Goal: Transaction & Acquisition: Purchase product/service

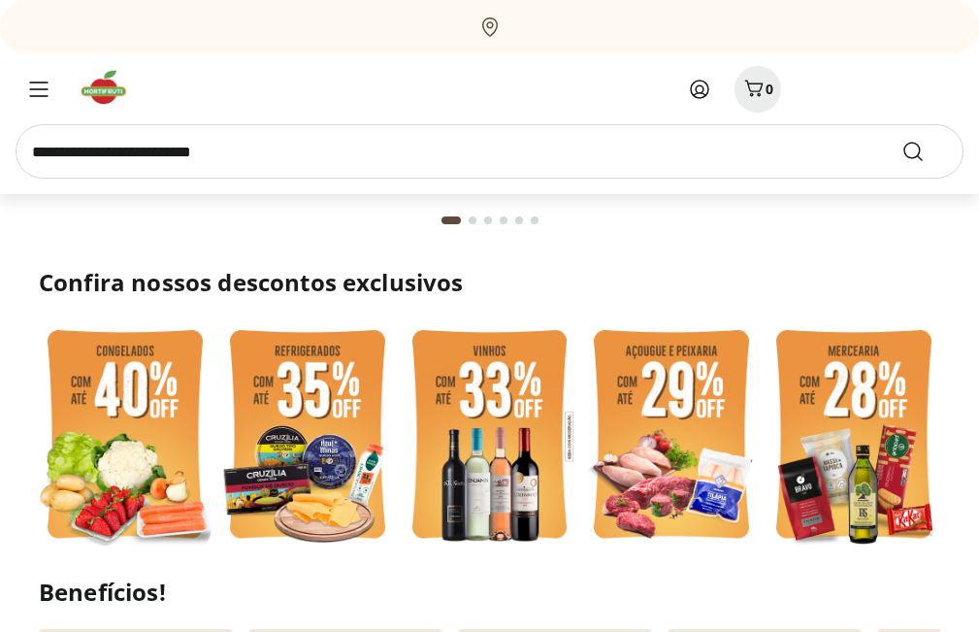
scroll to position [287, 0]
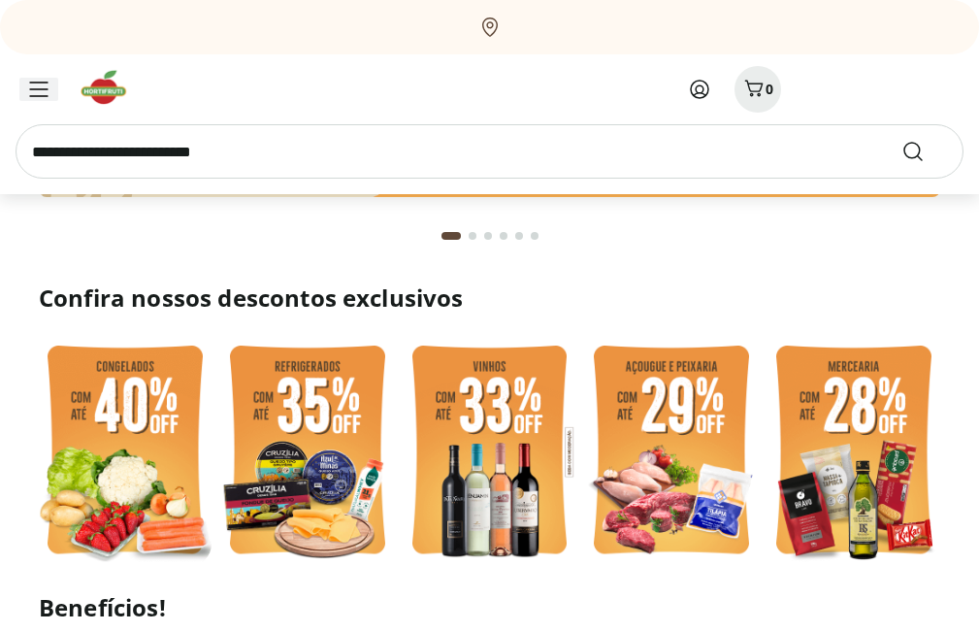
click at [34, 79] on span "Menu" at bounding box center [38, 89] width 23 height 23
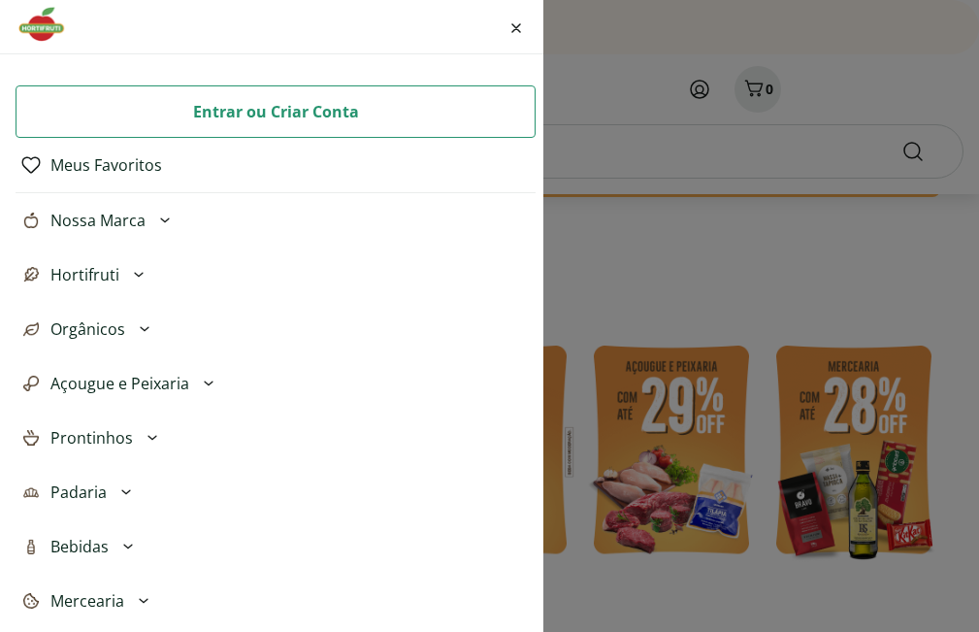
click at [119, 275] on button "Hortifruti" at bounding box center [276, 275] width 520 height 54
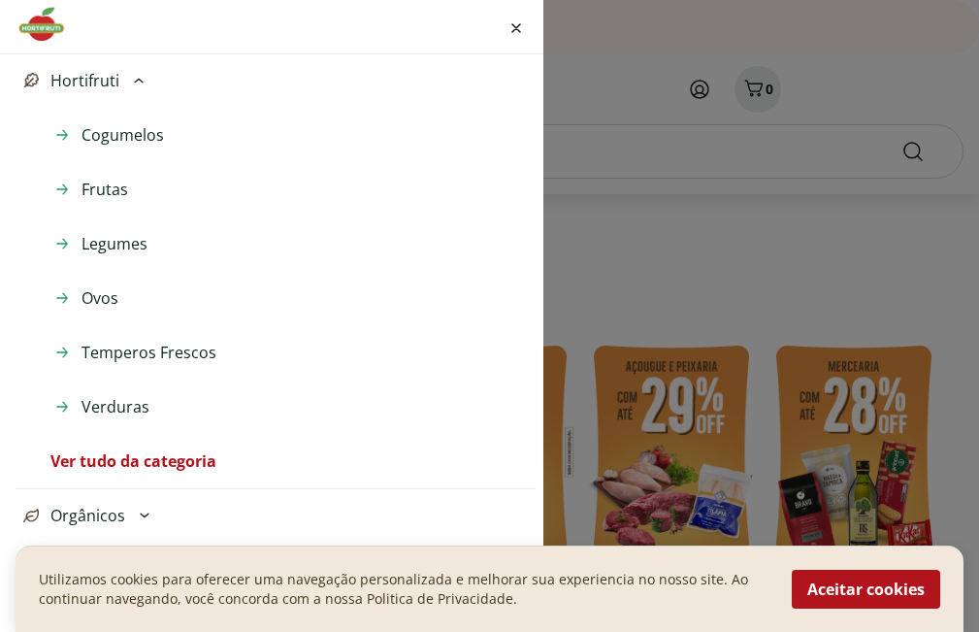
scroll to position [388, 0]
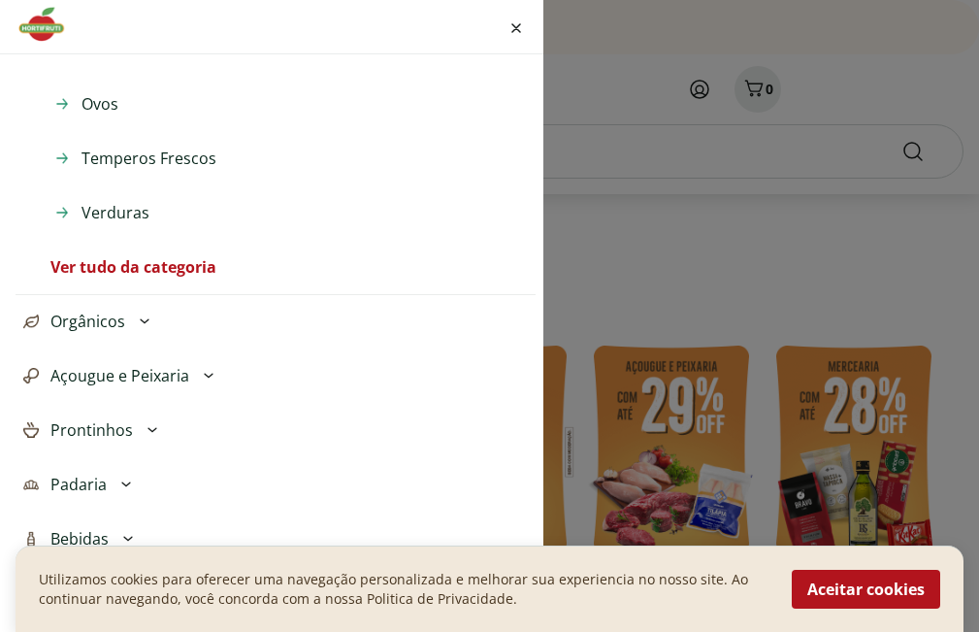
click at [135, 273] on link "Ver tudo da categoria" at bounding box center [133, 266] width 166 height 23
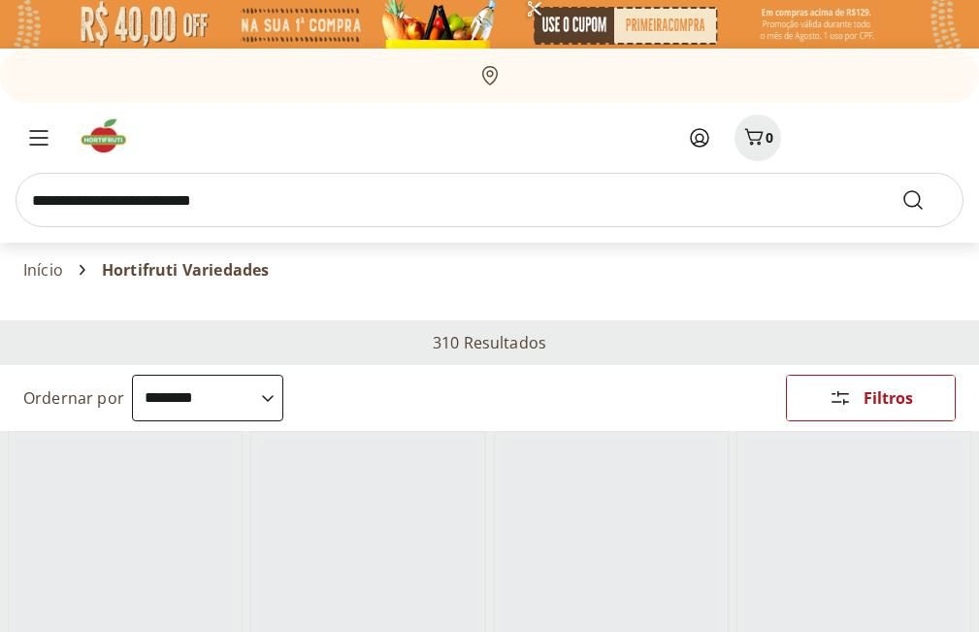
select select "**********"
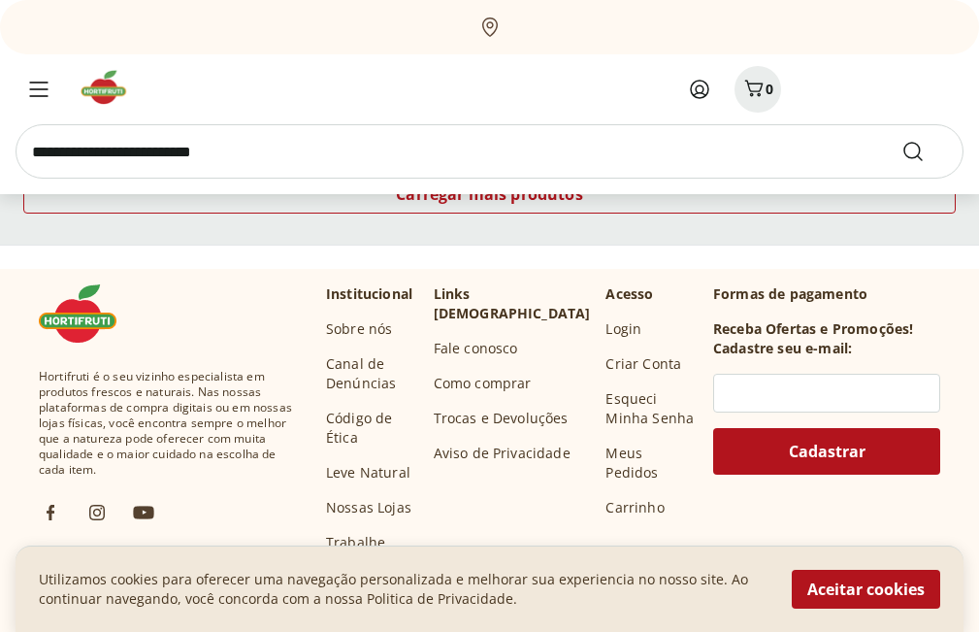
scroll to position [1456, 0]
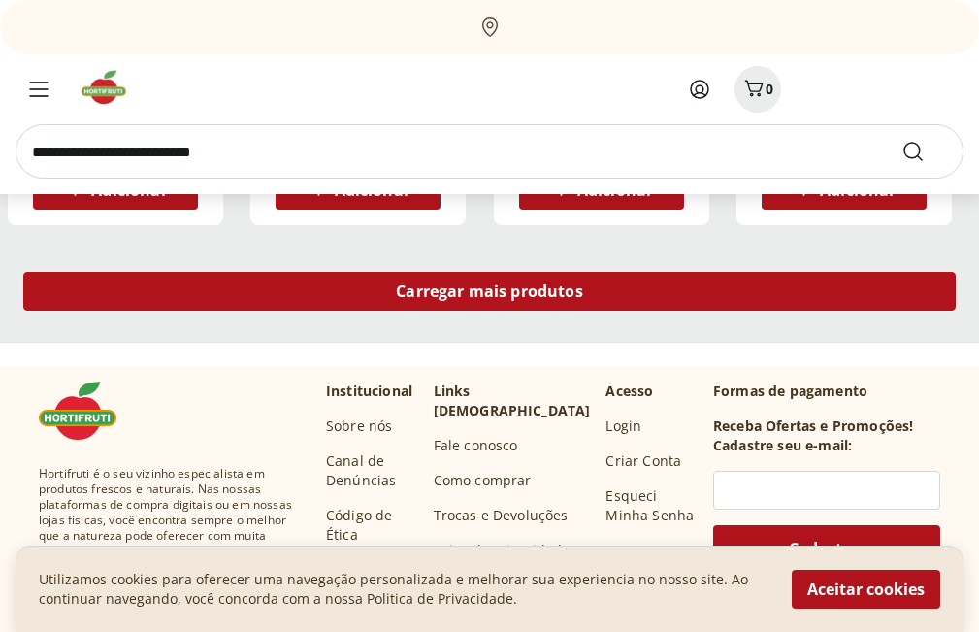
click at [413, 307] on div "Carregar mais produtos" at bounding box center [489, 291] width 933 height 39
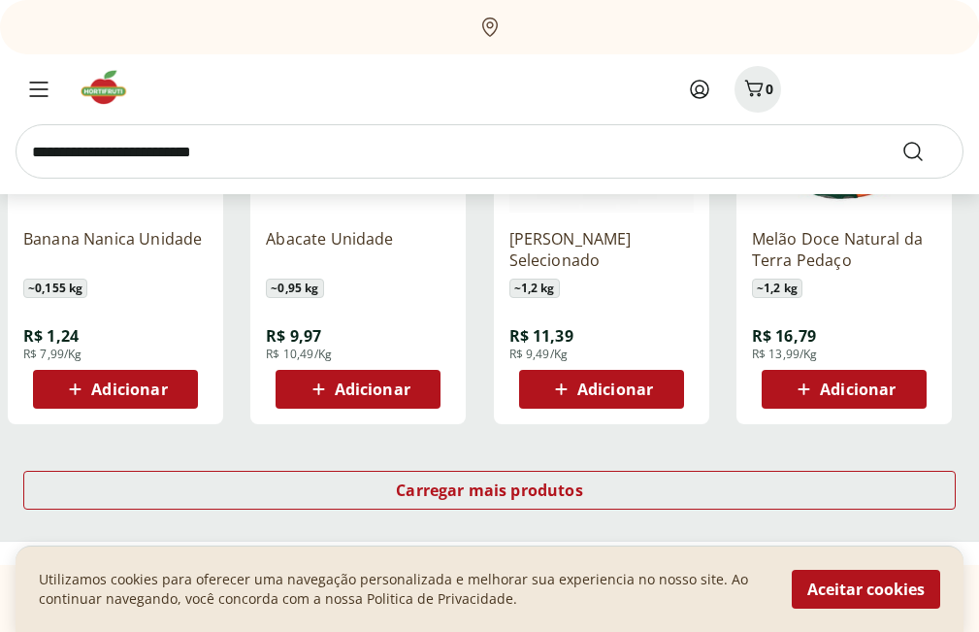
scroll to position [2524, 0]
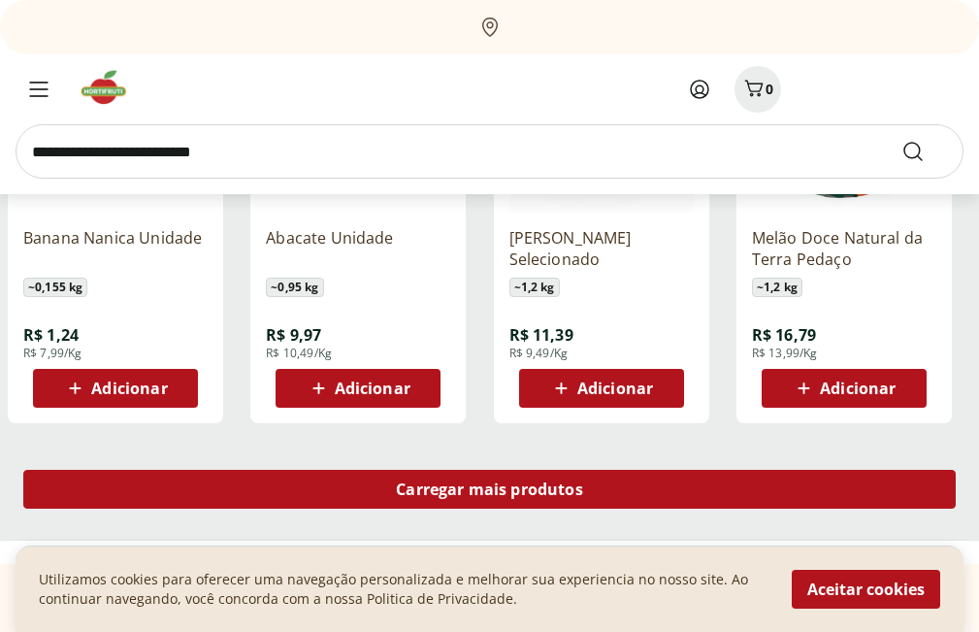
click at [298, 509] on link "Carregar mais produtos" at bounding box center [489, 493] width 933 height 47
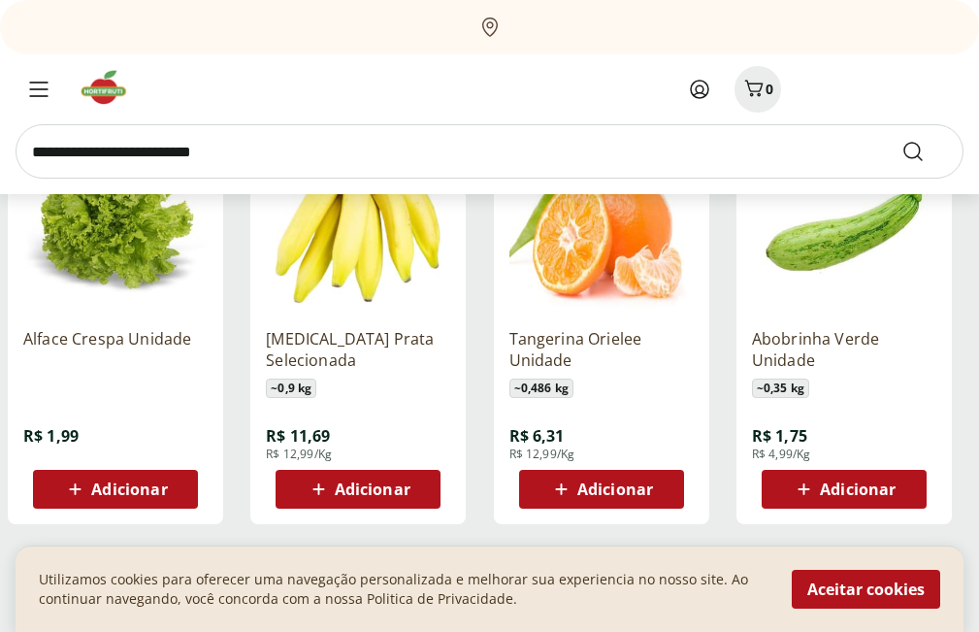
scroll to position [3785, 0]
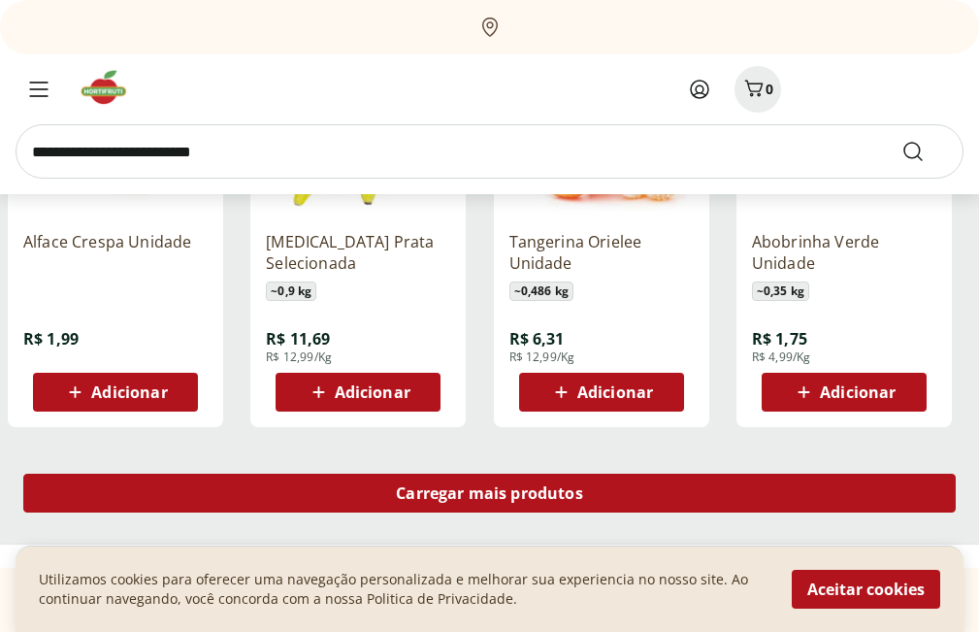
click at [535, 501] on span "Carregar mais produtos" at bounding box center [489, 493] width 187 height 16
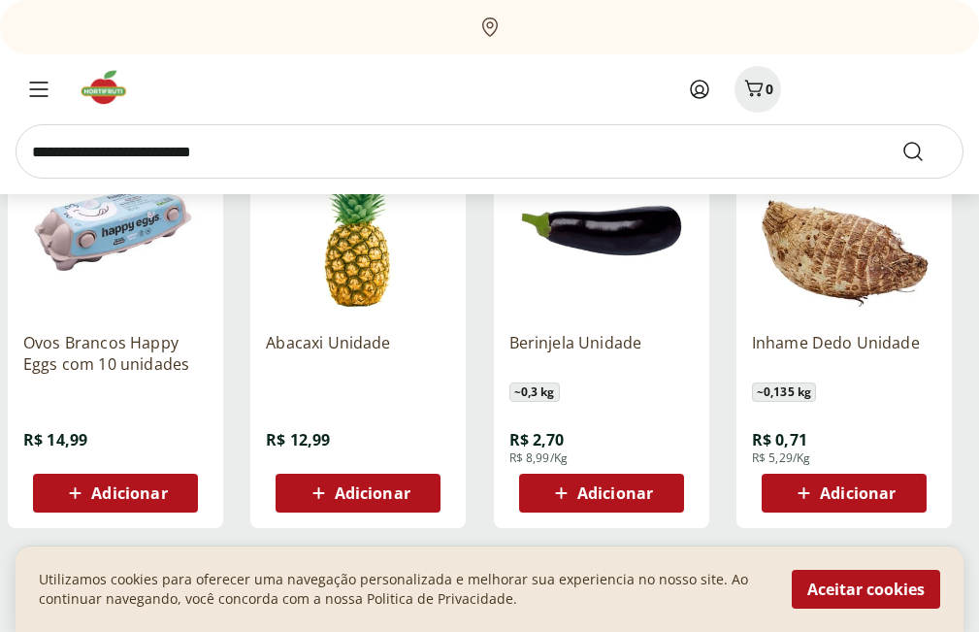
scroll to position [5047, 0]
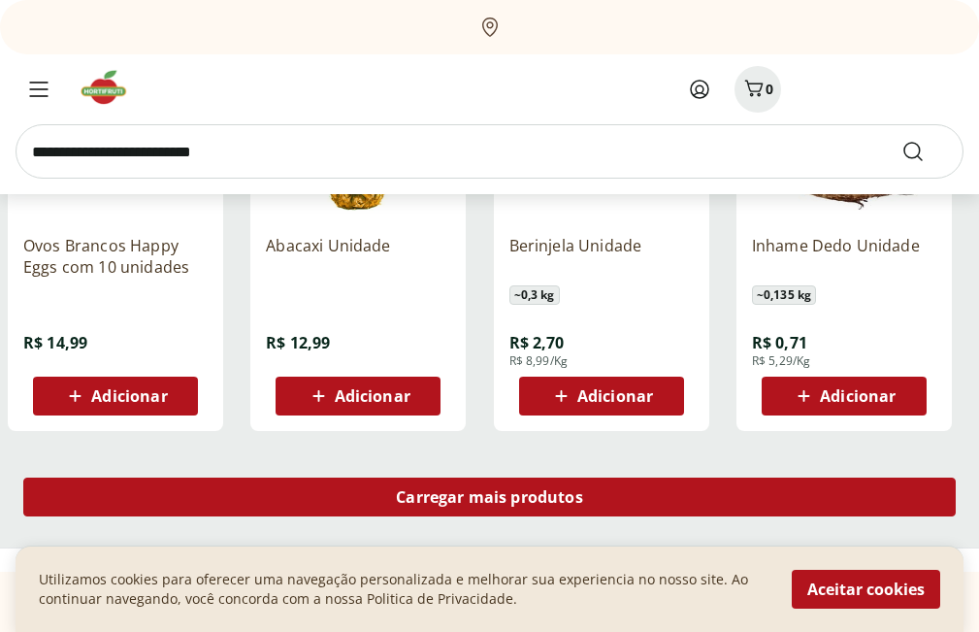
click at [550, 502] on span "Carregar mais produtos" at bounding box center [489, 497] width 187 height 16
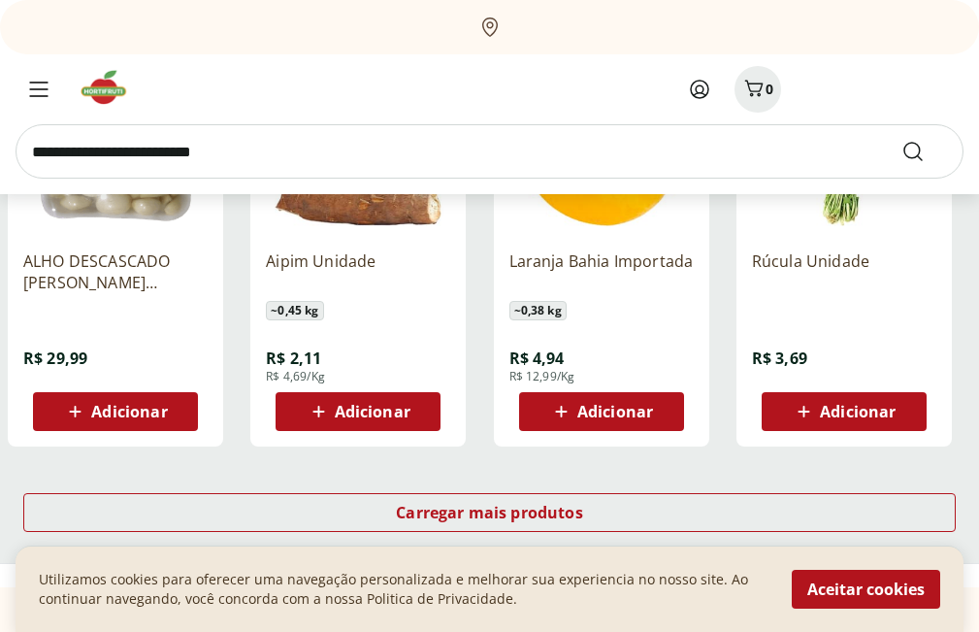
scroll to position [6406, 0]
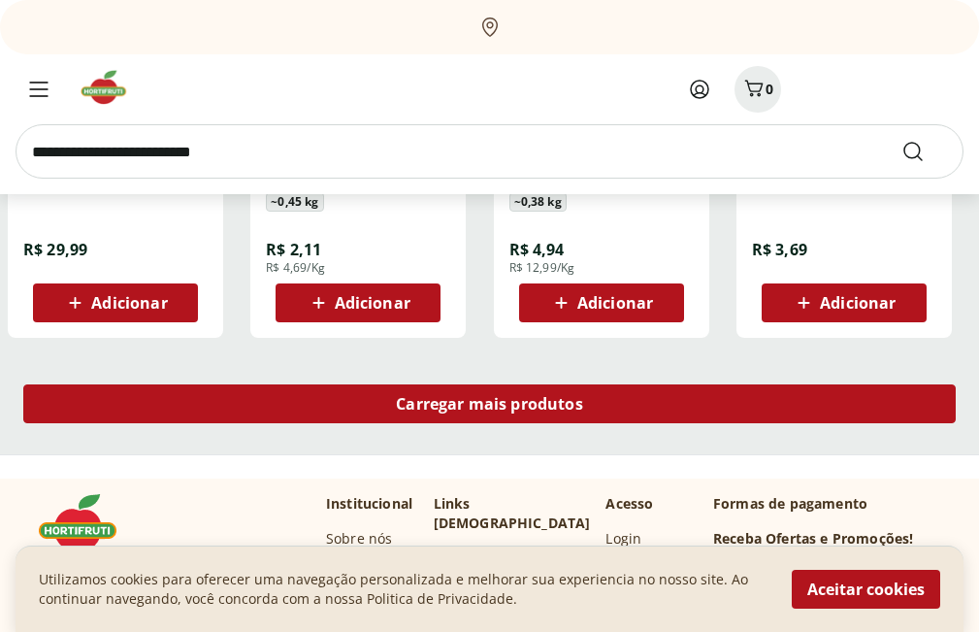
click at [514, 411] on span "Carregar mais produtos" at bounding box center [489, 404] width 187 height 16
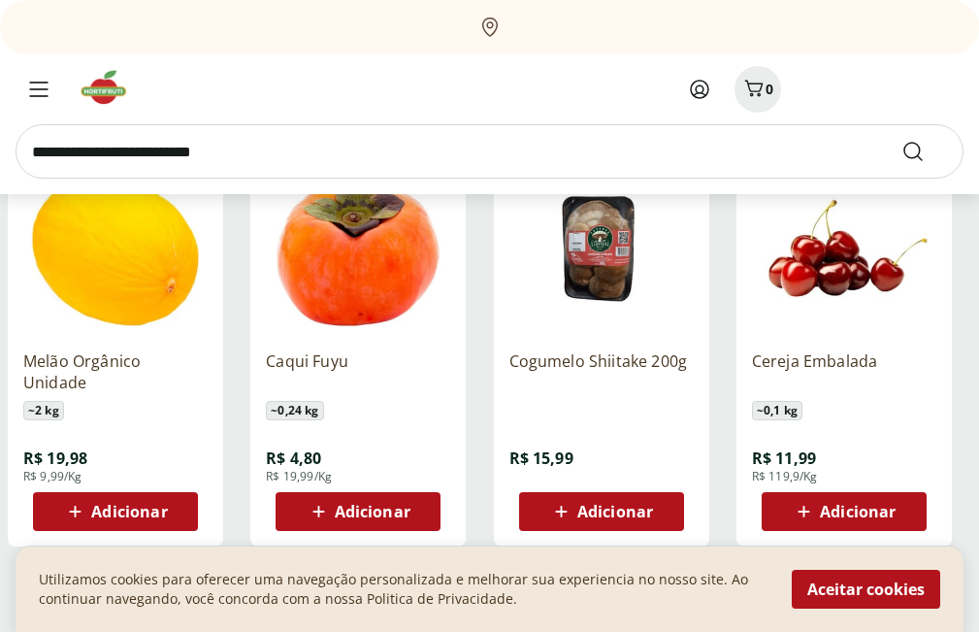
scroll to position [7571, 0]
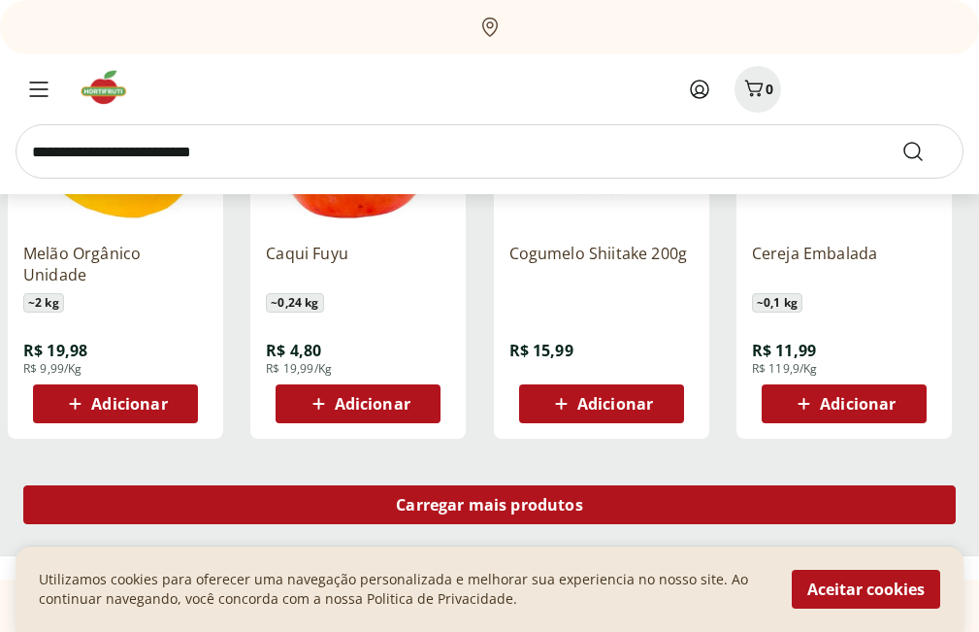
click at [801, 490] on div "Carregar mais produtos" at bounding box center [489, 504] width 933 height 39
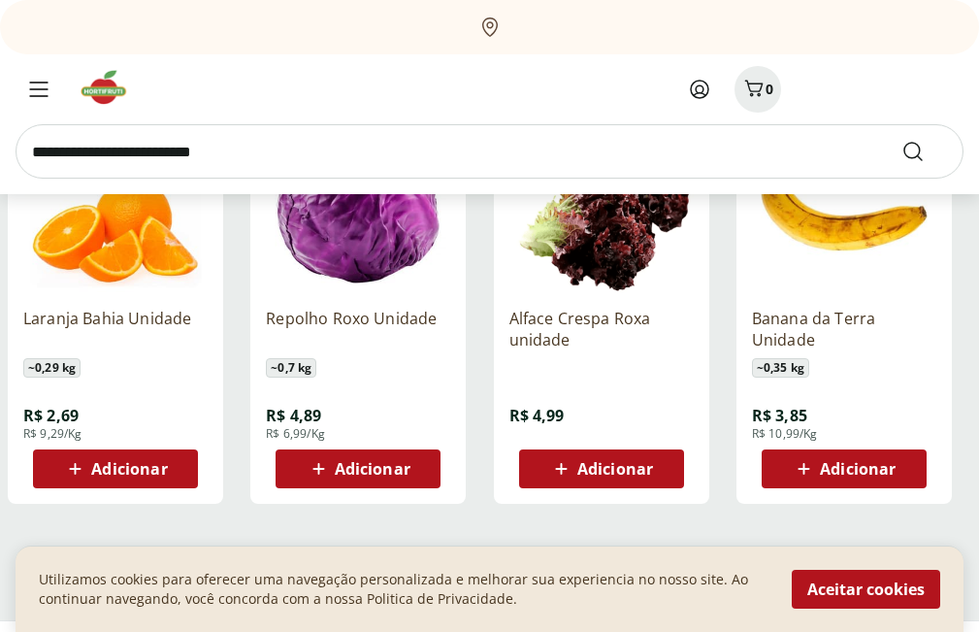
scroll to position [8833, 0]
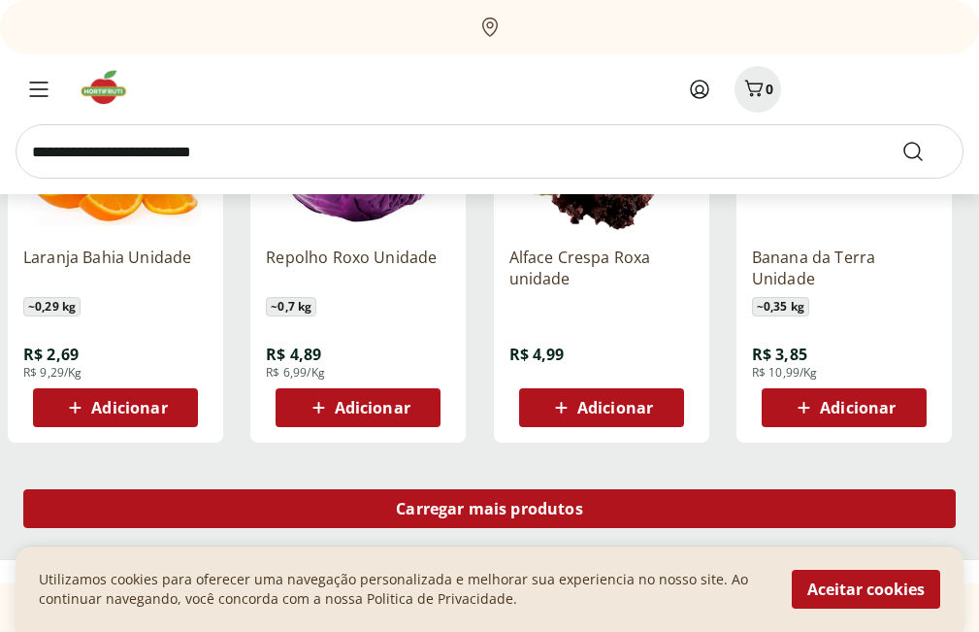
click at [314, 497] on div "Carregar mais produtos" at bounding box center [489, 508] width 933 height 39
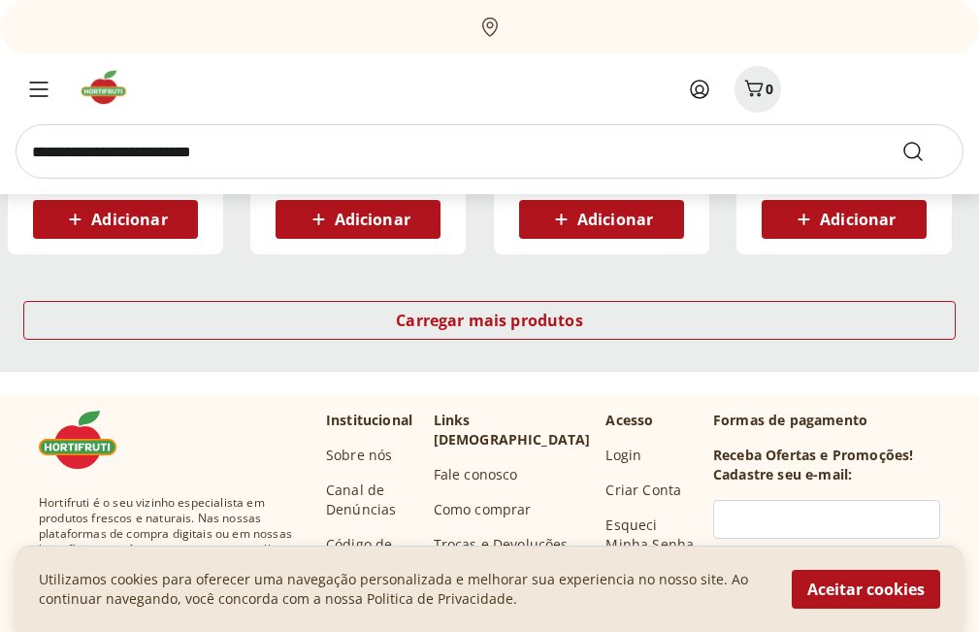
scroll to position [10289, 0]
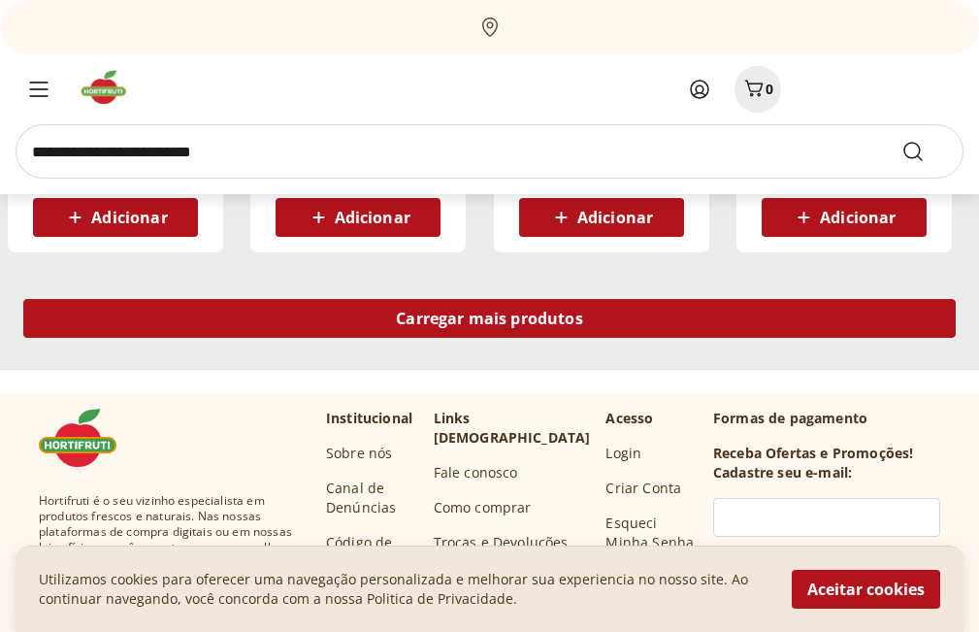
click at [430, 330] on div "Carregar mais produtos" at bounding box center [489, 318] width 933 height 39
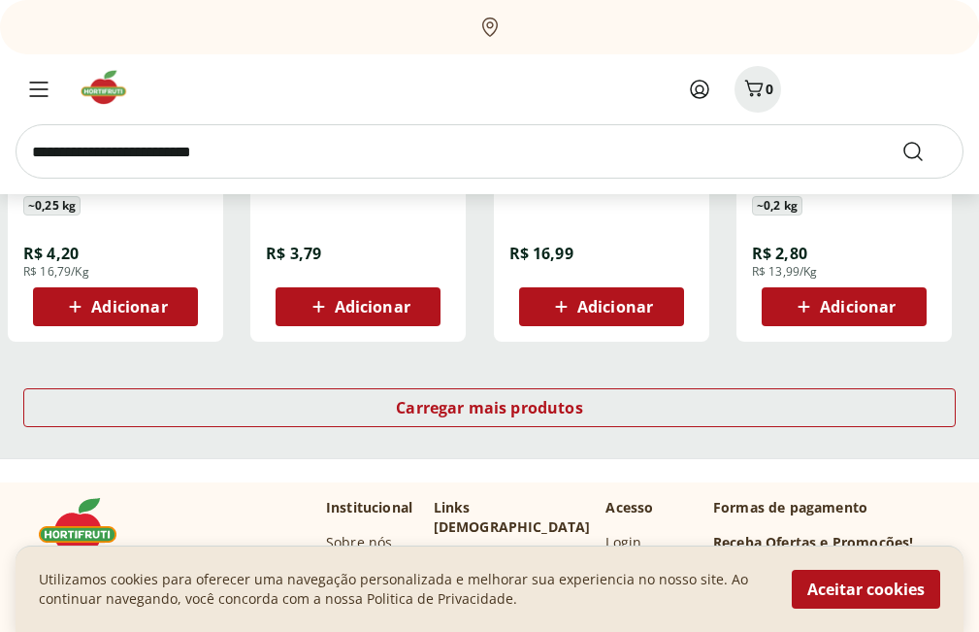
scroll to position [11453, 0]
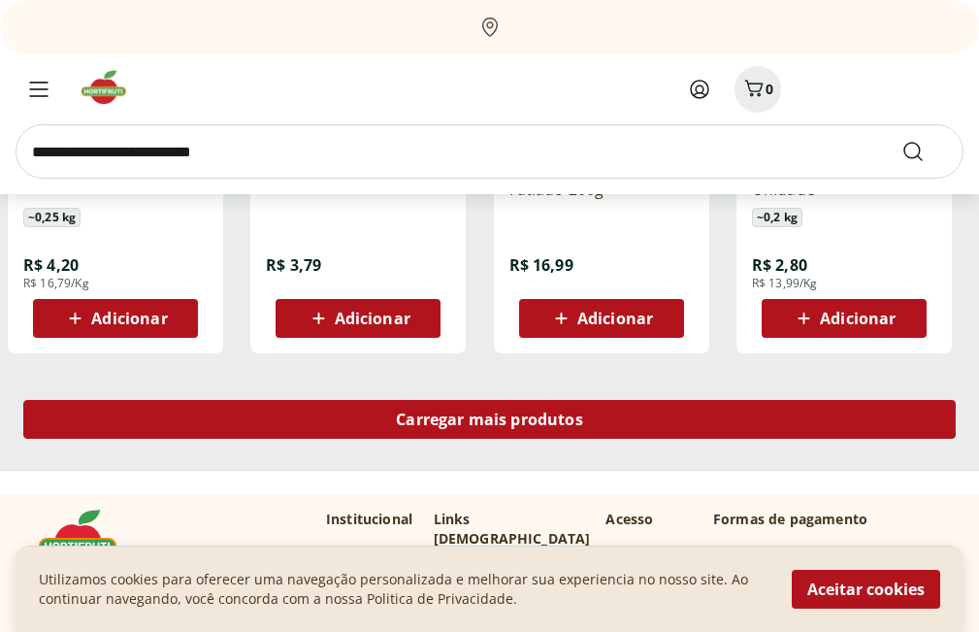
click at [420, 419] on span "Carregar mais produtos" at bounding box center [489, 420] width 187 height 16
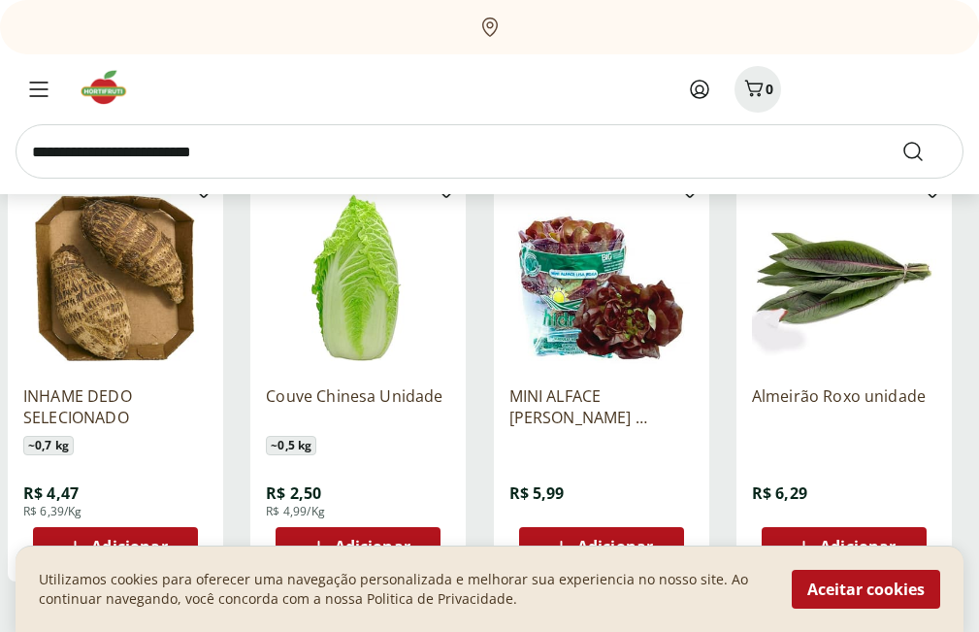
scroll to position [12618, 0]
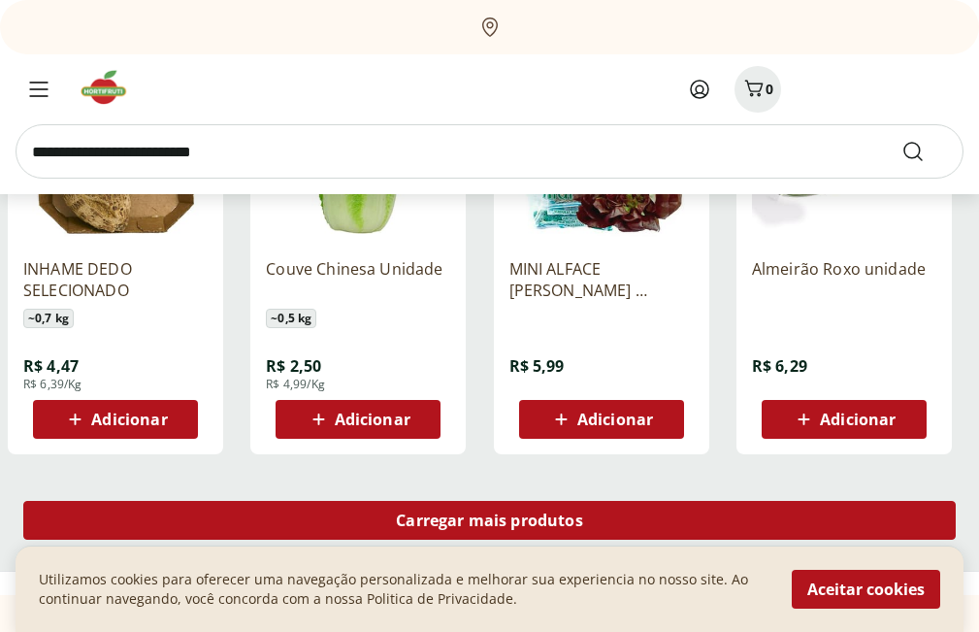
click at [465, 506] on div "Carregar mais produtos" at bounding box center [489, 520] width 933 height 39
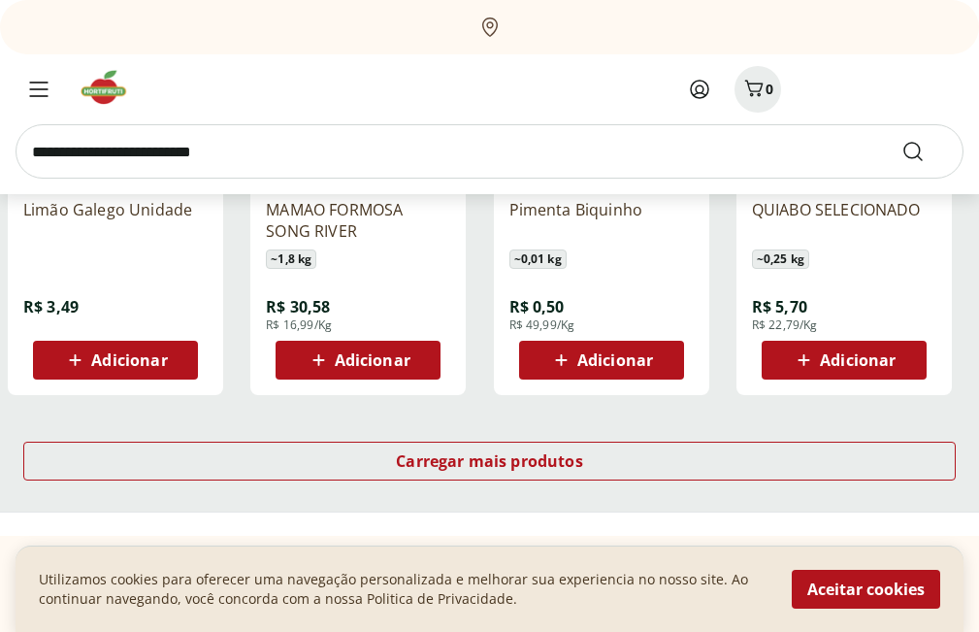
scroll to position [13977, 0]
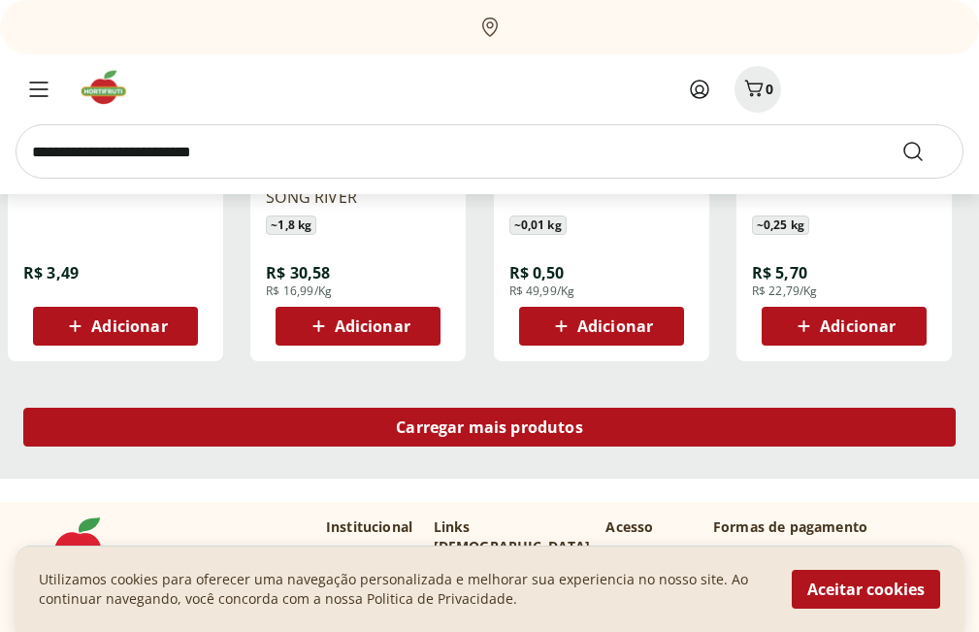
click at [525, 434] on span "Carregar mais produtos" at bounding box center [489, 427] width 187 height 16
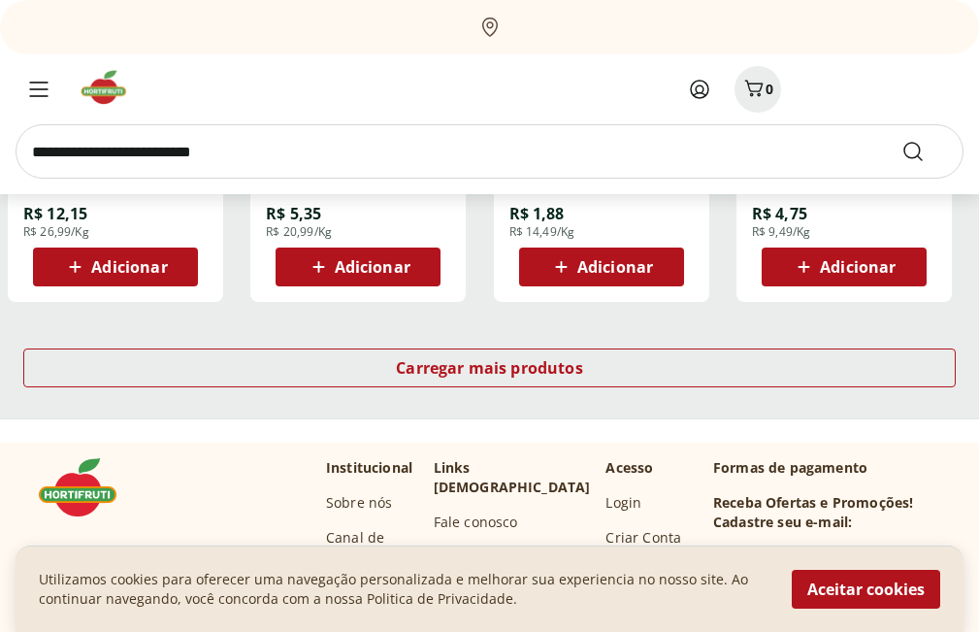
scroll to position [15336, 0]
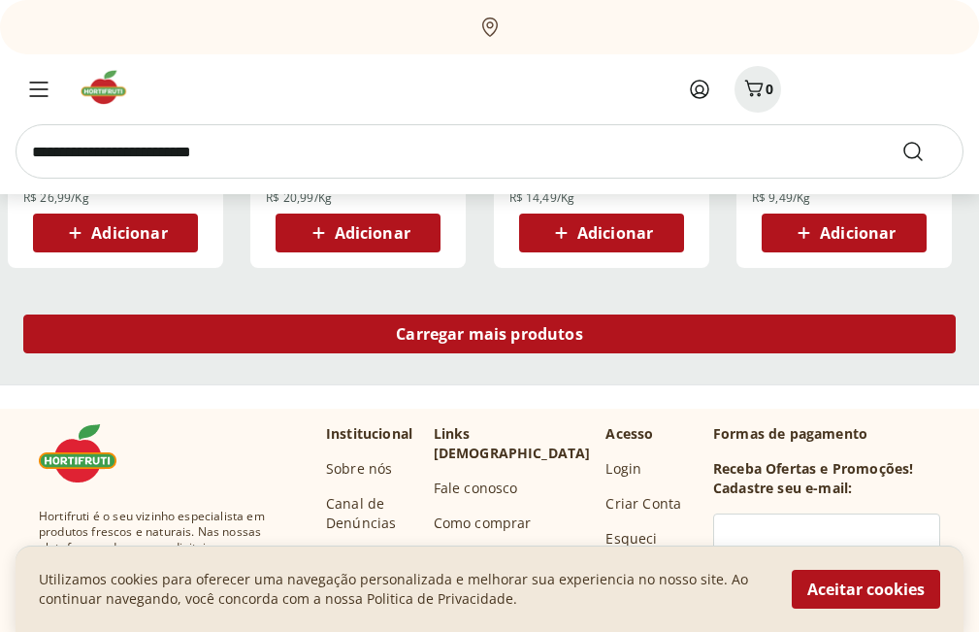
click at [348, 334] on div "Carregar mais produtos" at bounding box center [489, 333] width 933 height 39
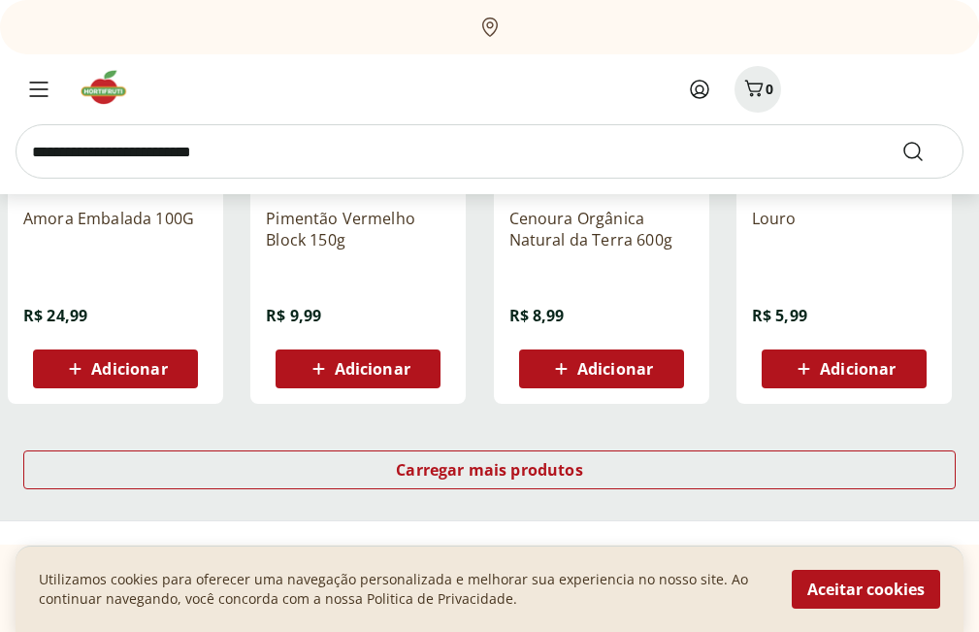
scroll to position [16501, 0]
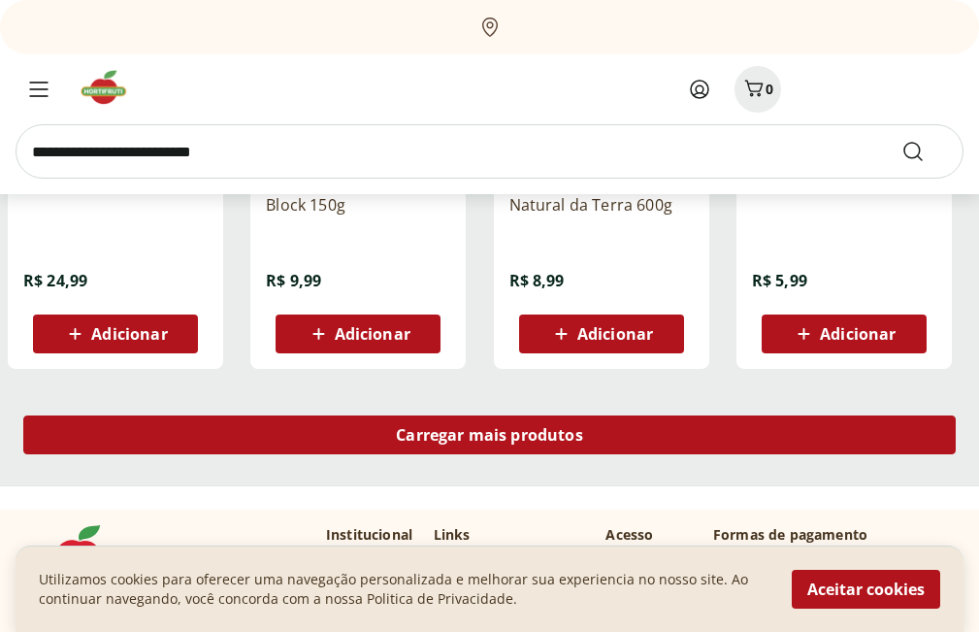
click at [205, 430] on div "Carregar mais produtos" at bounding box center [489, 434] width 933 height 39
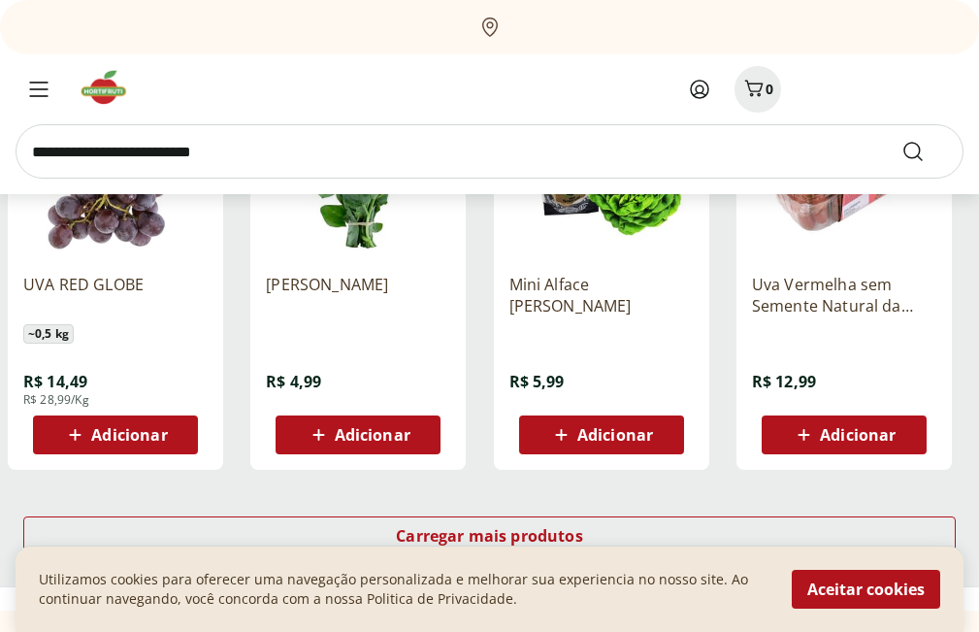
scroll to position [17762, 0]
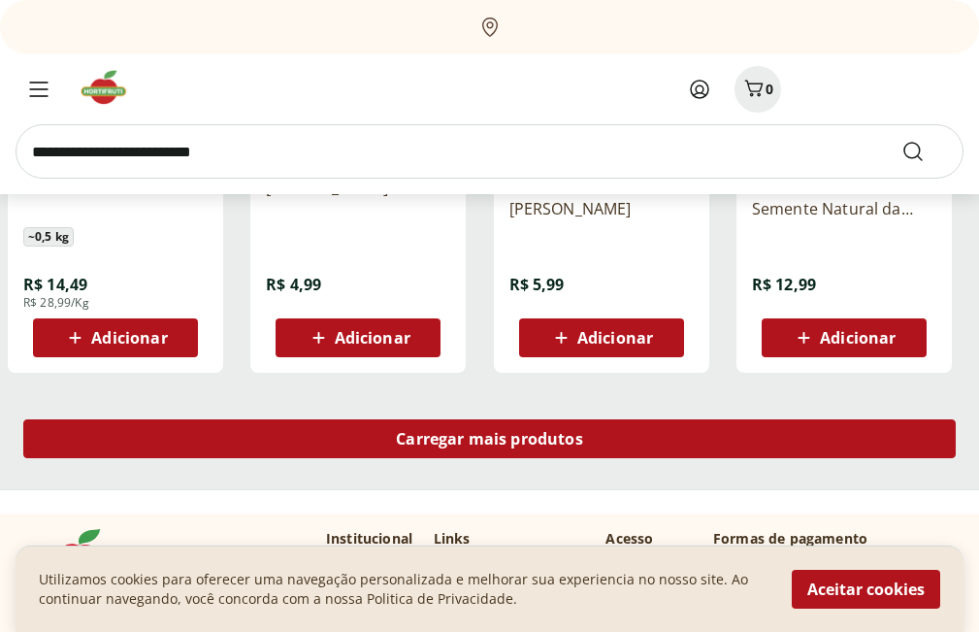
click at [335, 448] on div "Carregar mais produtos" at bounding box center [489, 438] width 933 height 39
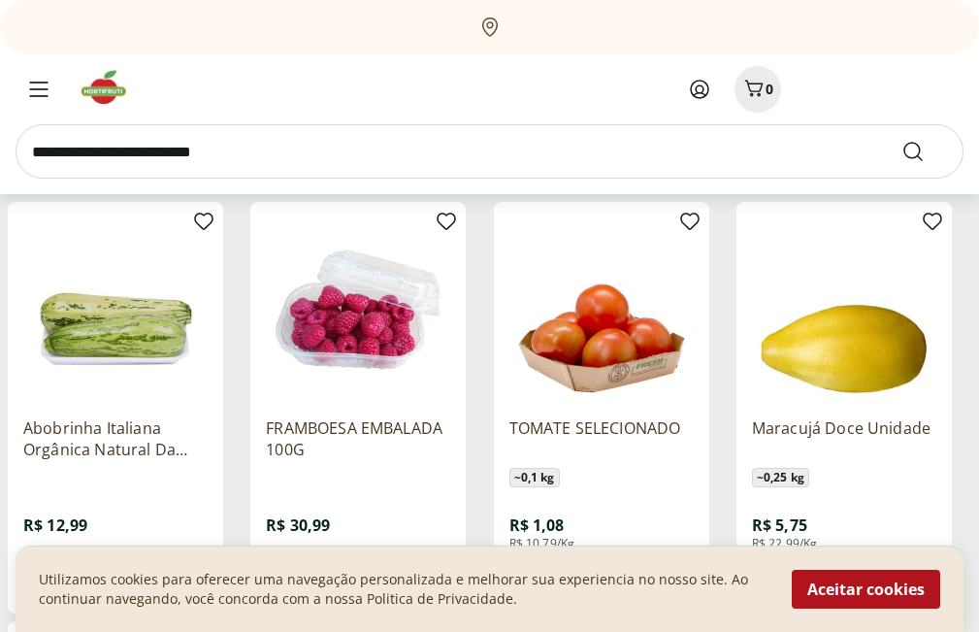
scroll to position [17956, 0]
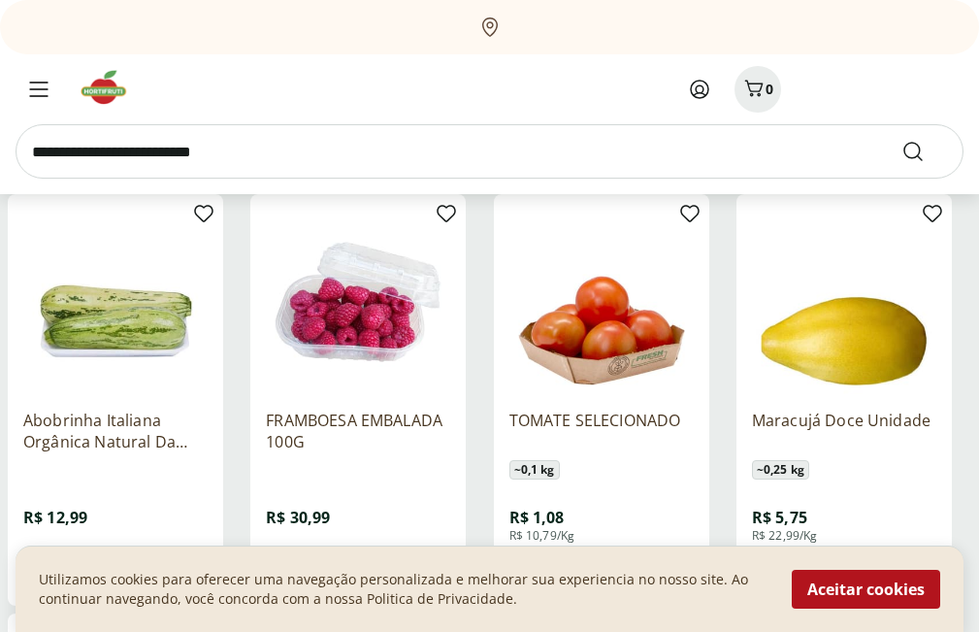
click at [320, 515] on span "R$ 30,99" at bounding box center [298, 517] width 64 height 21
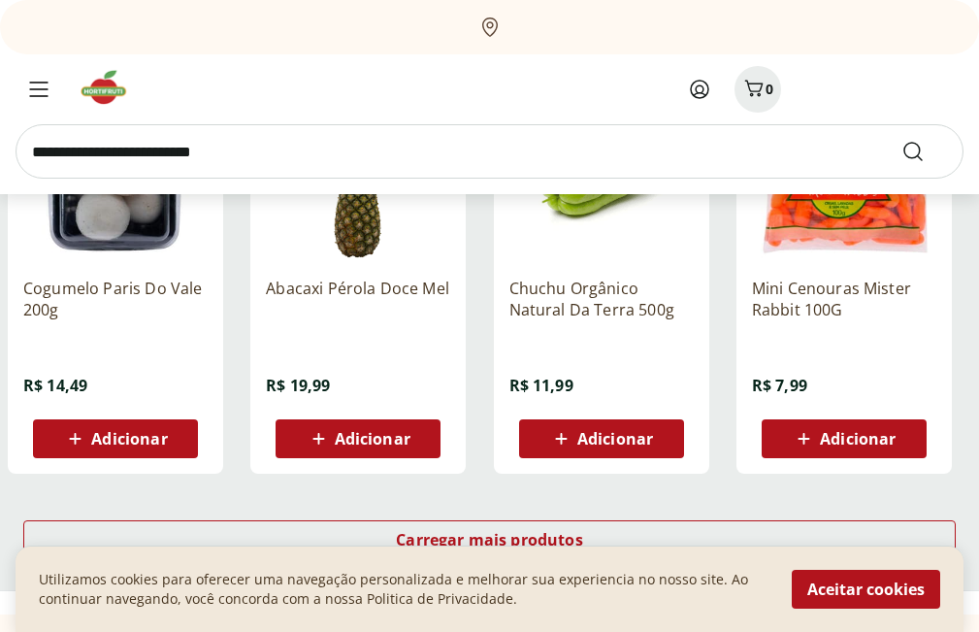
scroll to position [18830, 0]
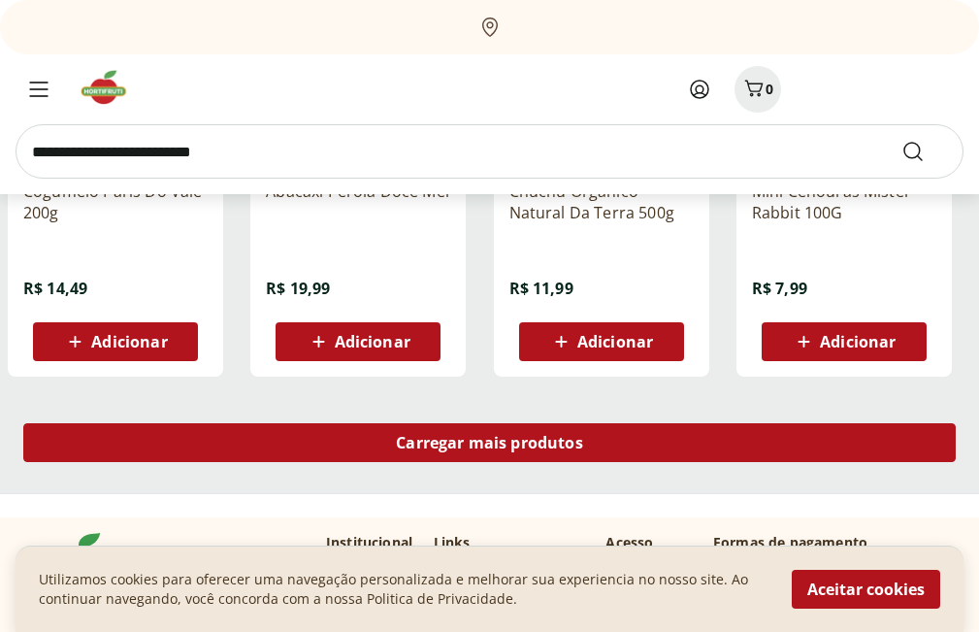
click at [406, 448] on span "Carregar mais produtos" at bounding box center [489, 443] width 187 height 16
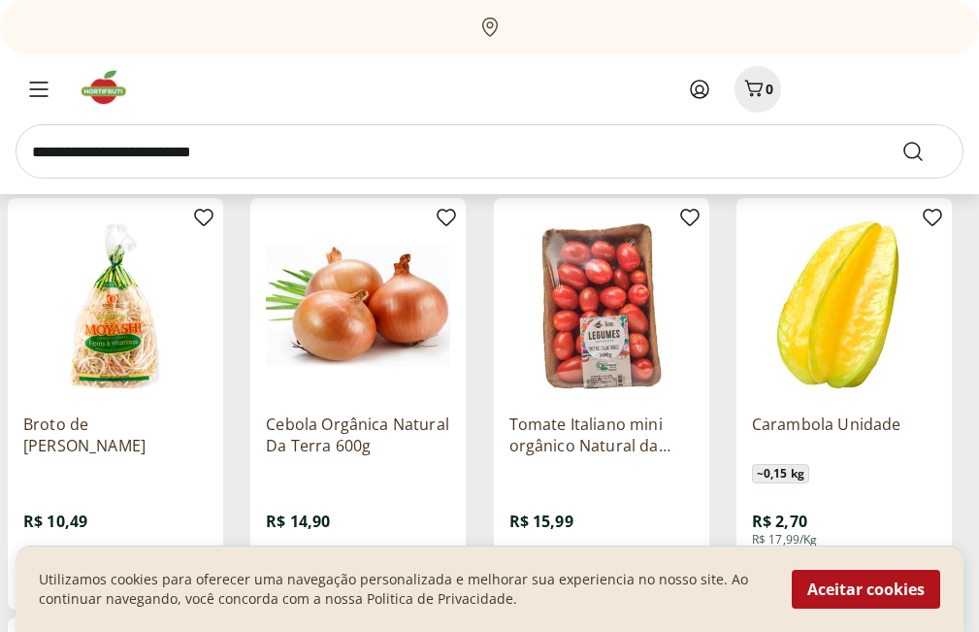
scroll to position [19315, 0]
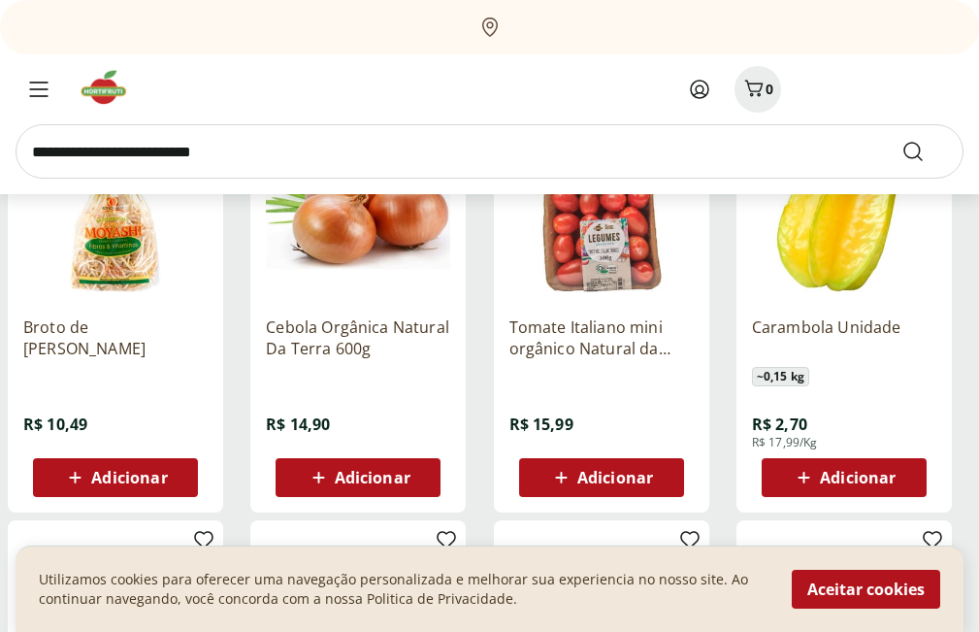
click at [804, 450] on div "Carambola Unidade ~ 0,15 kg R$ 2,70 R$ 17,99/Kg Adicionar" at bounding box center [844, 399] width 184 height 196
click at [795, 437] on span "R$ 17,99/Kg" at bounding box center [785, 443] width 66 height 16
click at [796, 437] on span "R$ 17,99/Kg" at bounding box center [785, 443] width 66 height 16
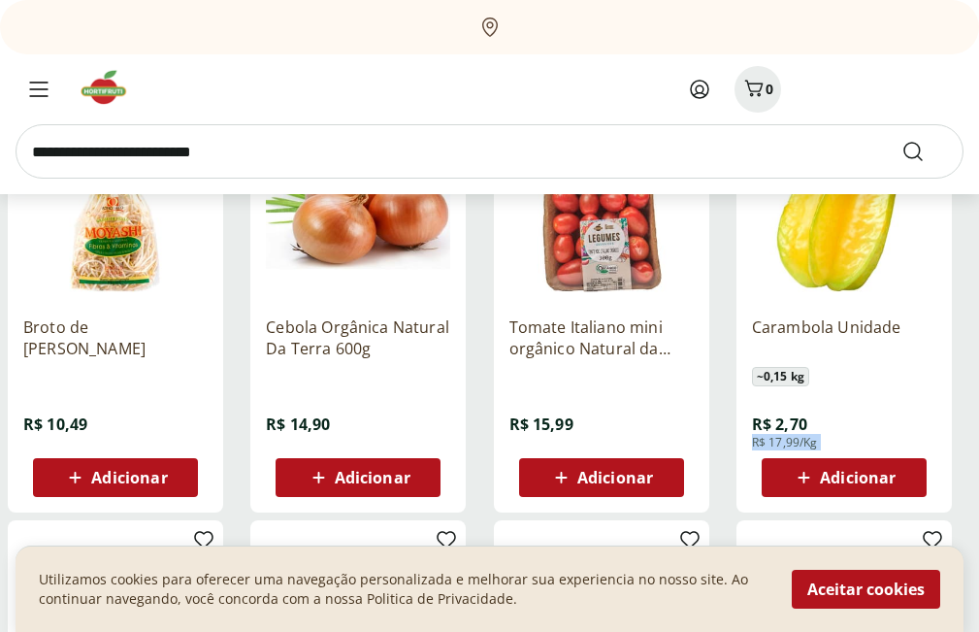
click at [795, 435] on span "R$ 17,99/Kg" at bounding box center [785, 443] width 66 height 16
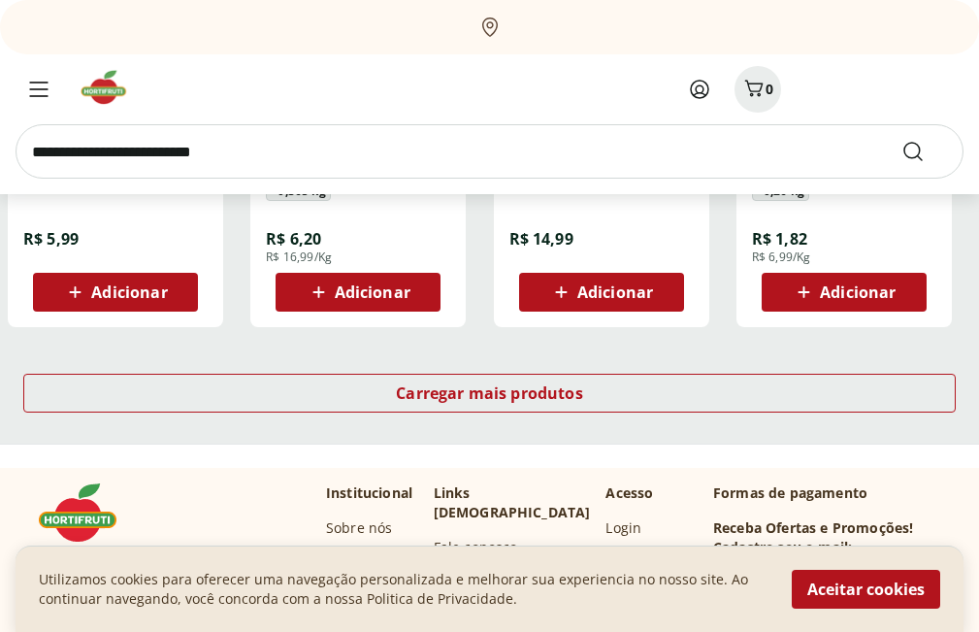
scroll to position [20383, 0]
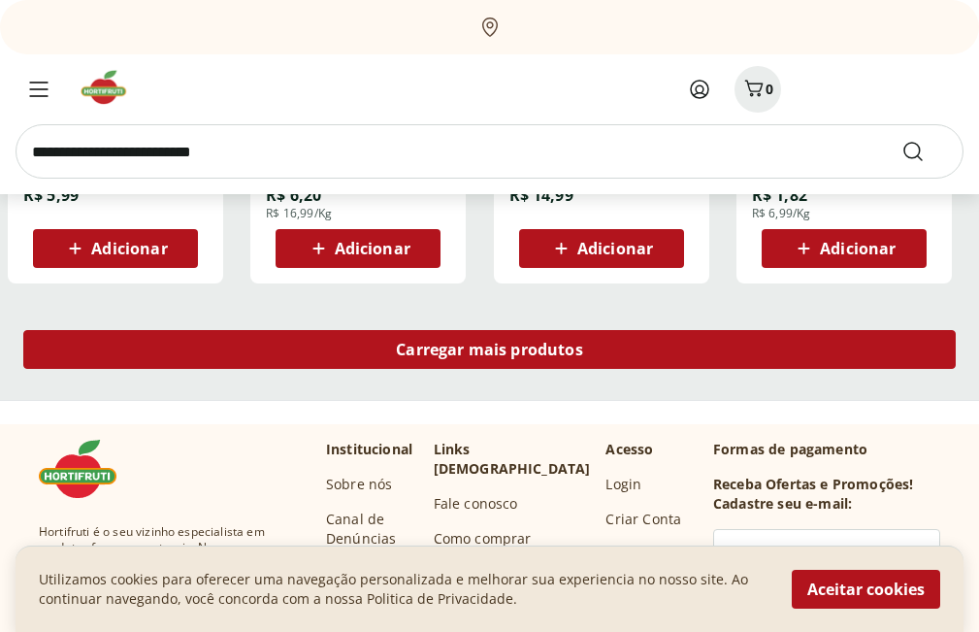
click at [393, 368] on div "Carregar mais produtos" at bounding box center [489, 349] width 933 height 39
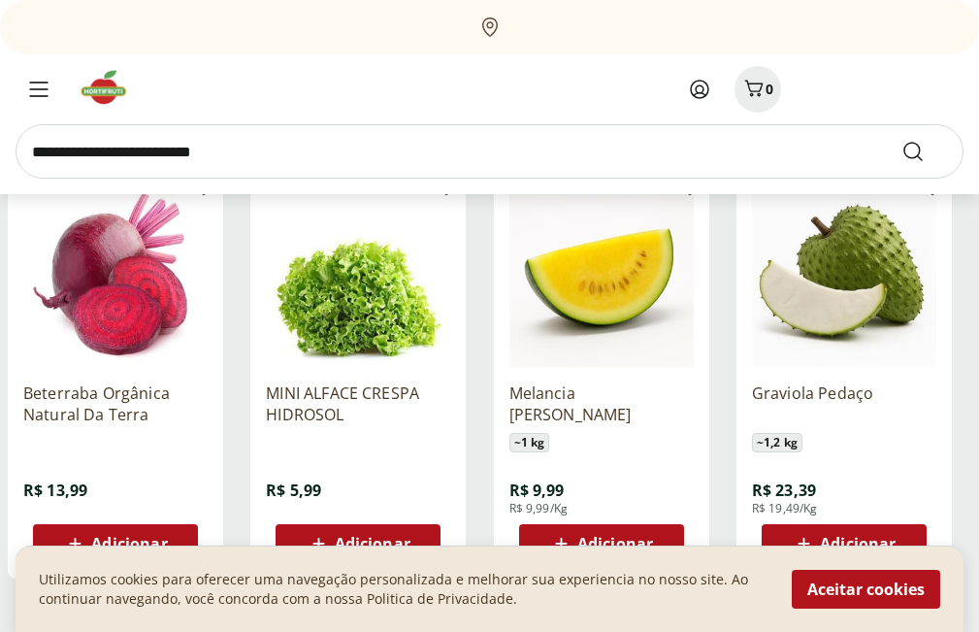
scroll to position [21451, 0]
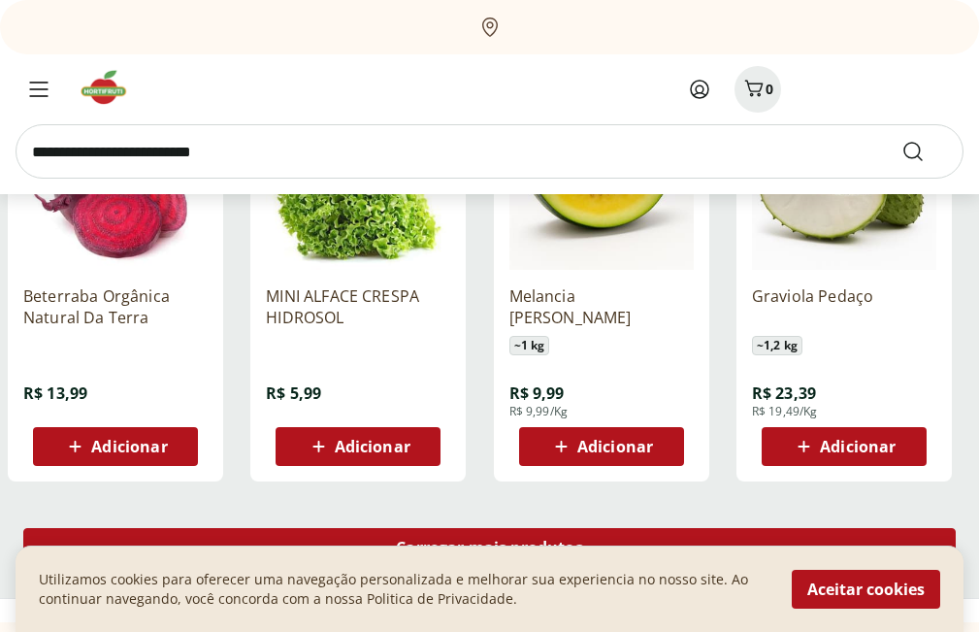
click at [455, 535] on div "Carregar mais produtos" at bounding box center [489, 547] width 933 height 39
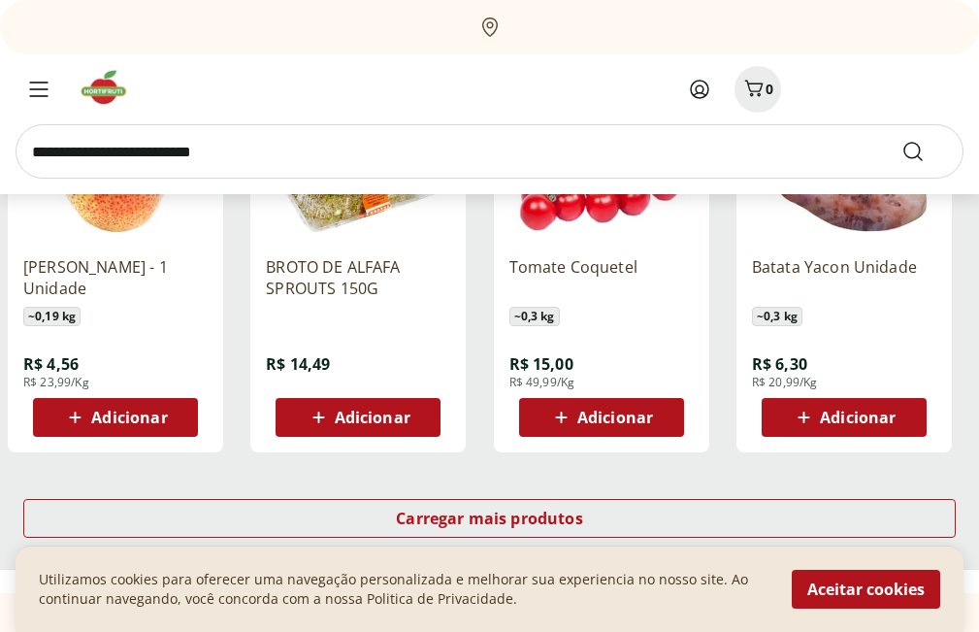
scroll to position [22713, 0]
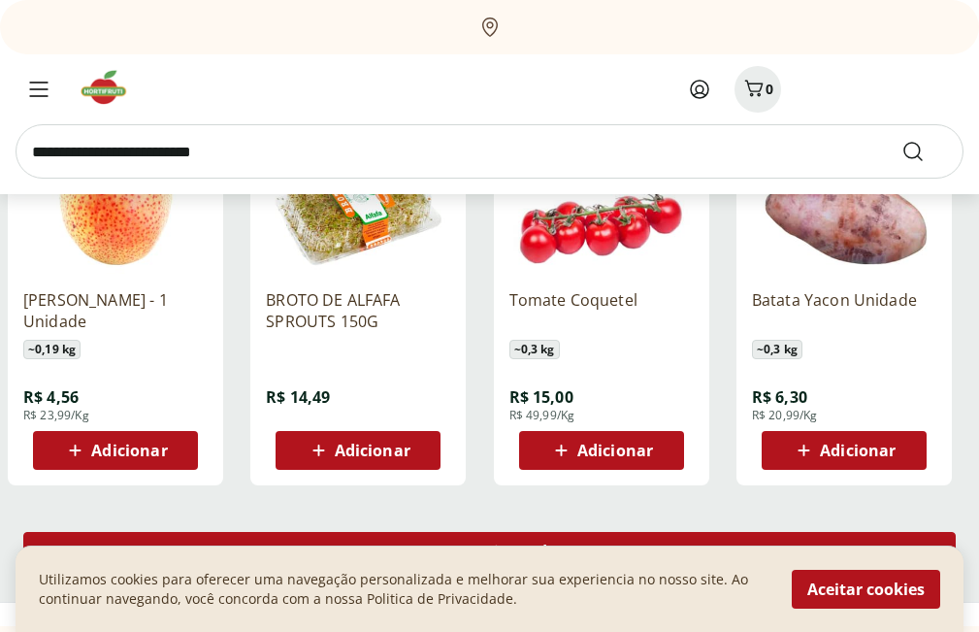
click at [402, 538] on div "Carregar mais produtos" at bounding box center [489, 551] width 933 height 39
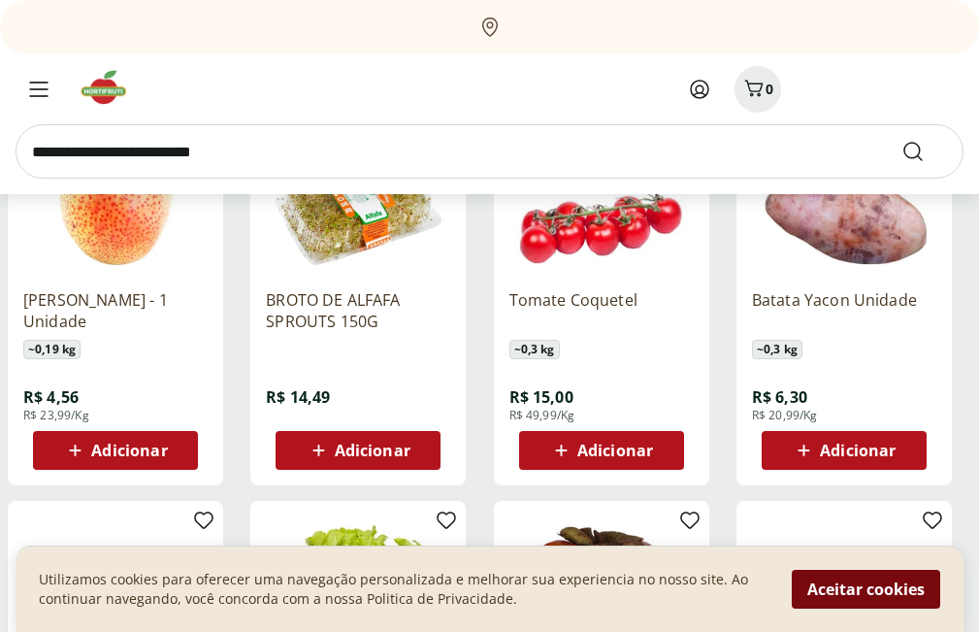
click at [909, 579] on button "Aceitar cookies" at bounding box center [866, 589] width 149 height 39
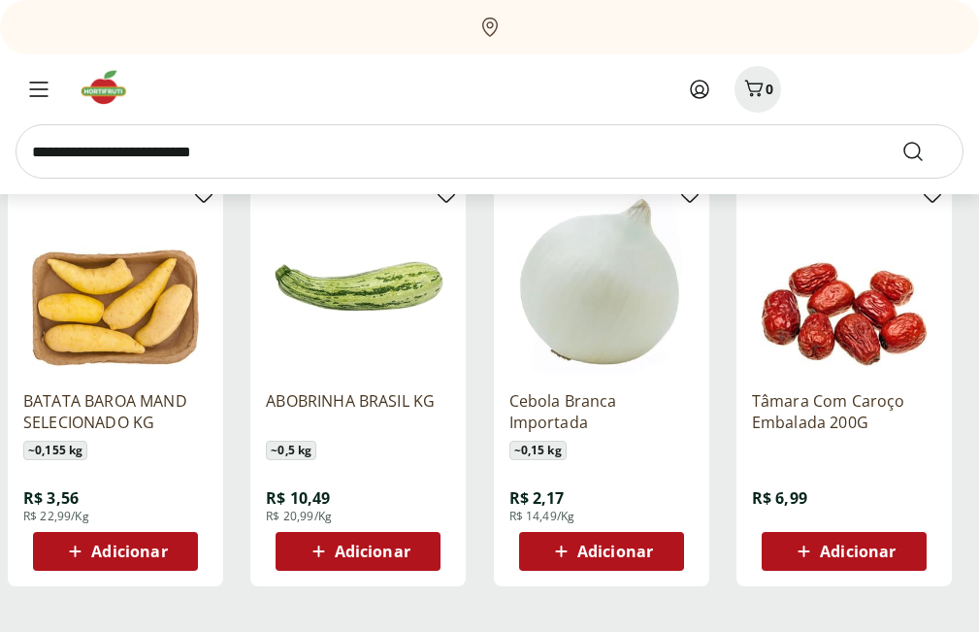
scroll to position [23974, 0]
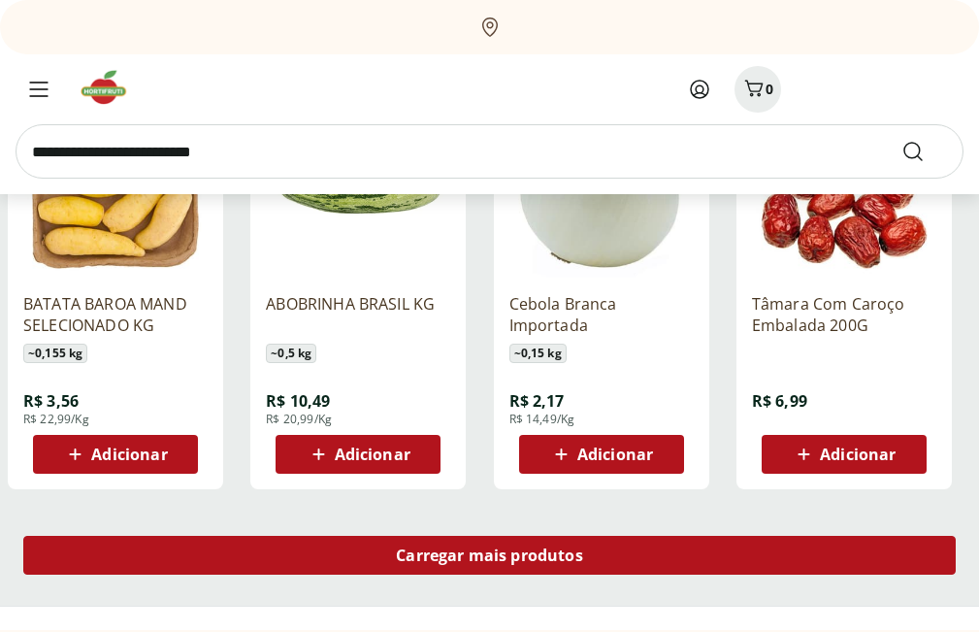
click at [526, 558] on span "Carregar mais produtos" at bounding box center [489, 555] width 187 height 16
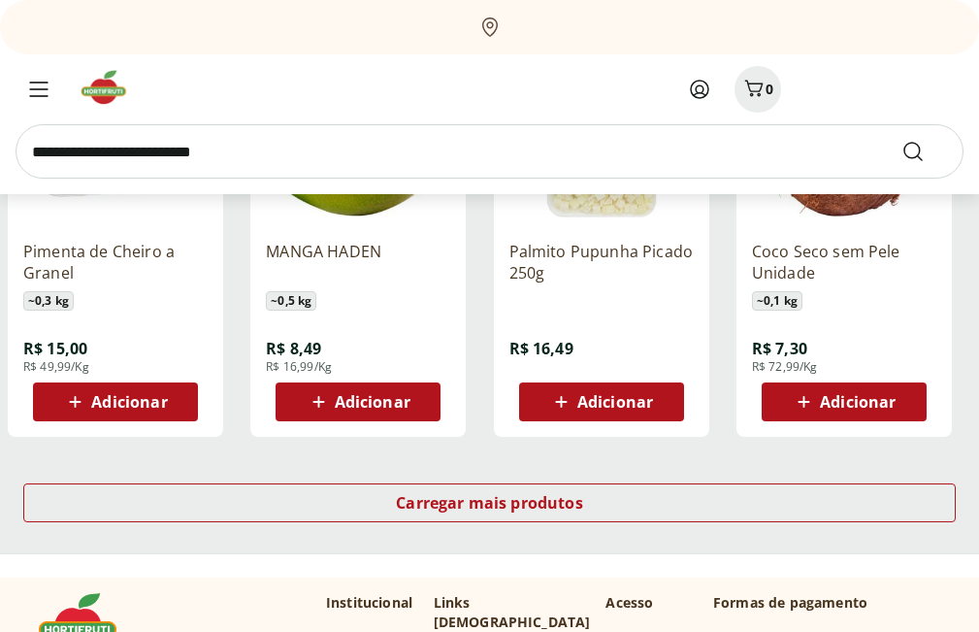
scroll to position [25333, 0]
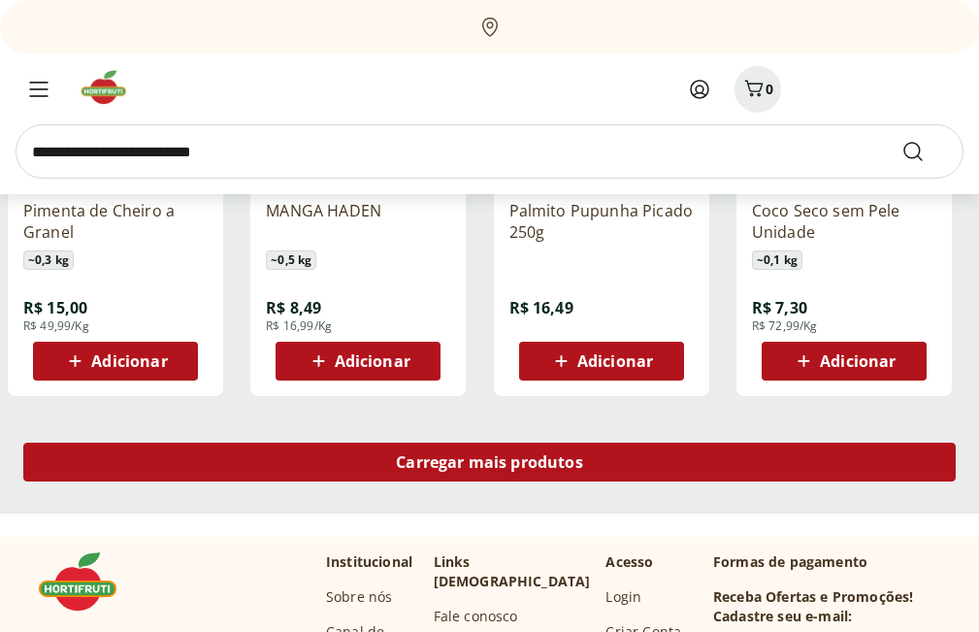
click at [494, 454] on span "Carregar mais produtos" at bounding box center [489, 462] width 187 height 16
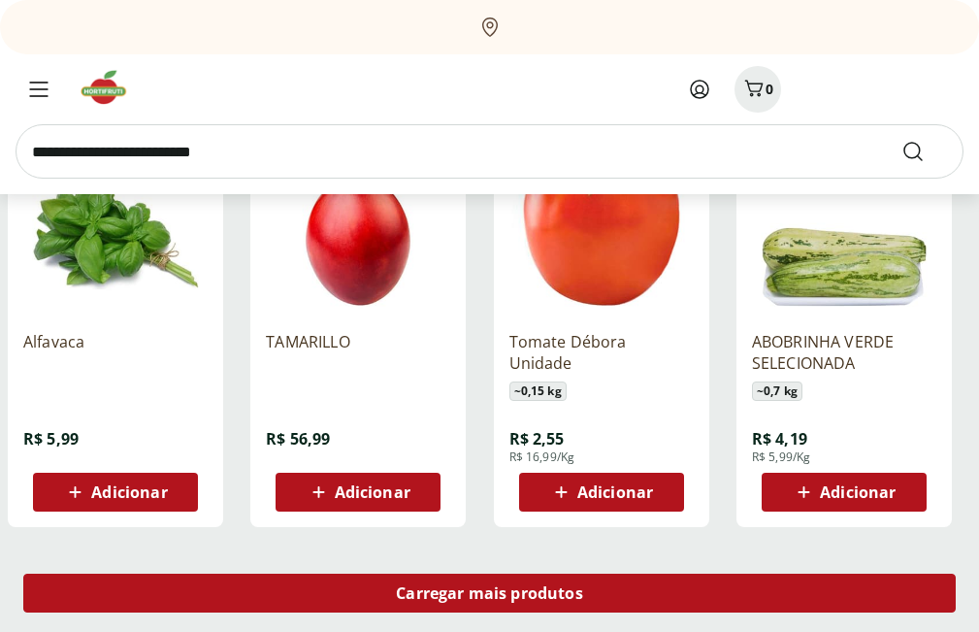
scroll to position [26498, 0]
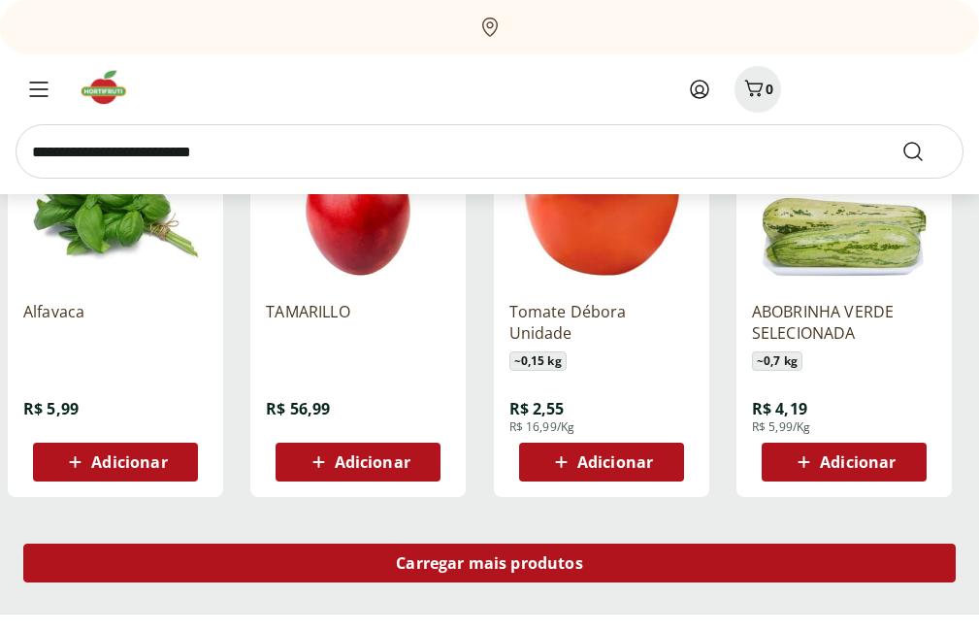
click at [513, 559] on span "Carregar mais produtos" at bounding box center [489, 563] width 187 height 16
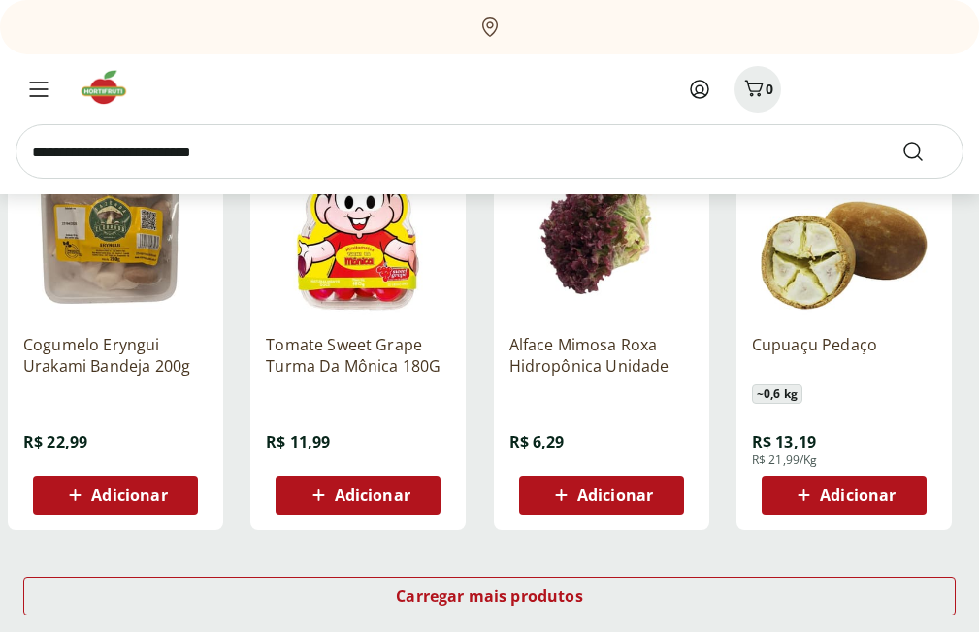
scroll to position [27760, 0]
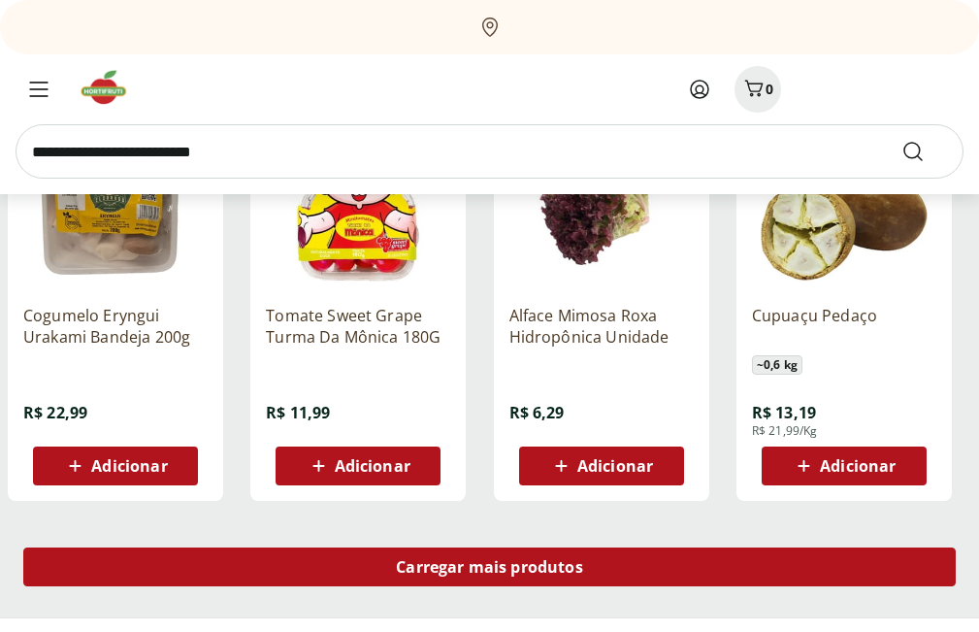
click at [348, 579] on div "Carregar mais produtos" at bounding box center [489, 566] width 933 height 39
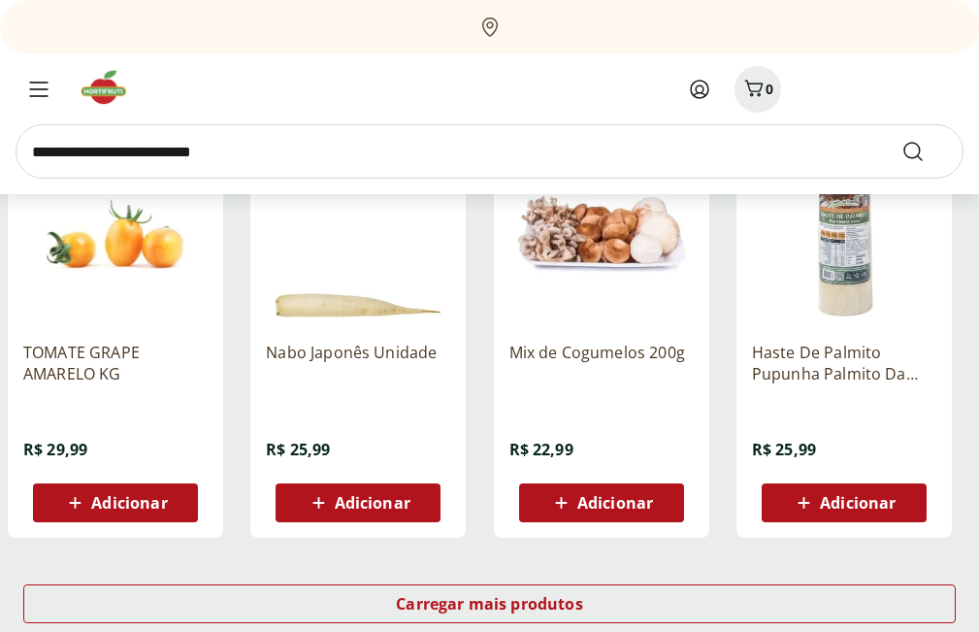
scroll to position [29022, 0]
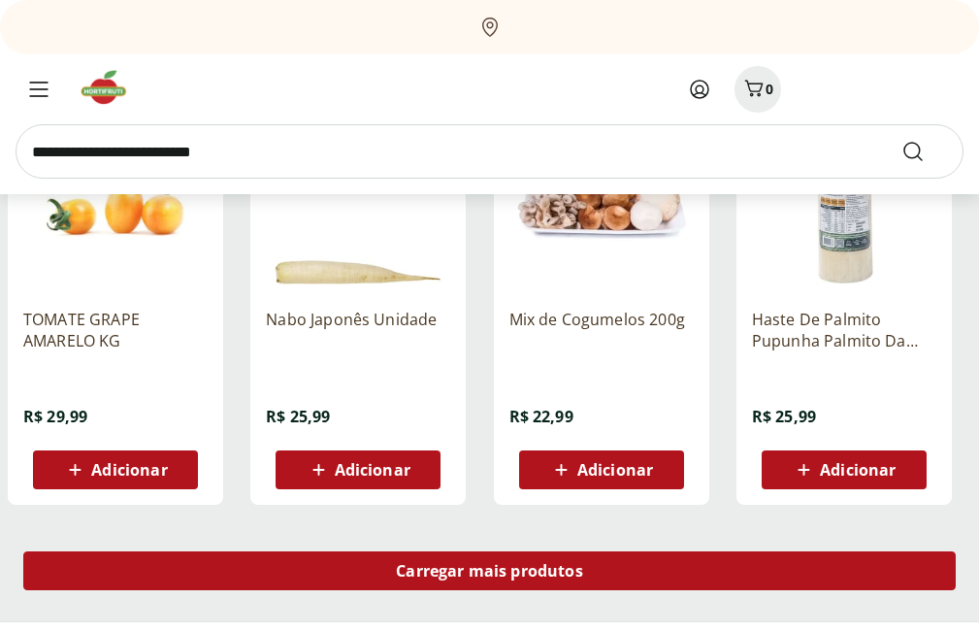
click at [611, 572] on div "Carregar mais produtos" at bounding box center [489, 570] width 933 height 39
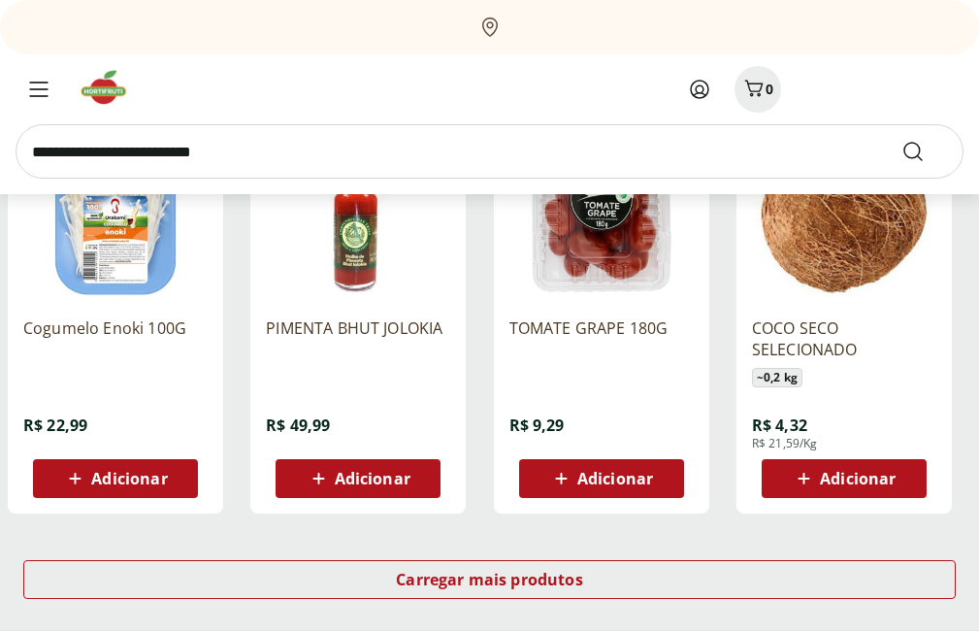
scroll to position [30283, 0]
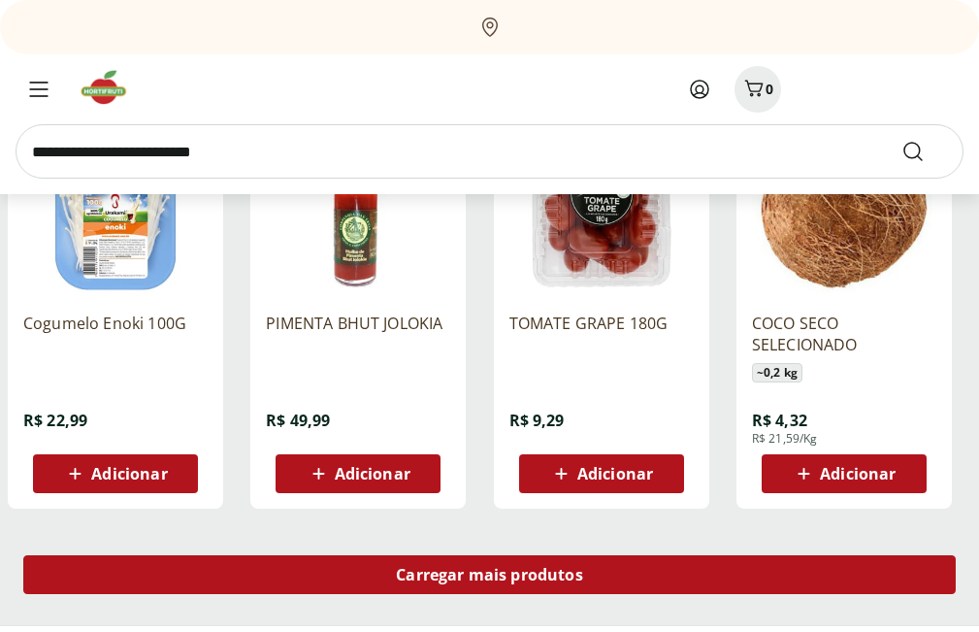
click at [542, 567] on span "Carregar mais produtos" at bounding box center [489, 575] width 187 height 16
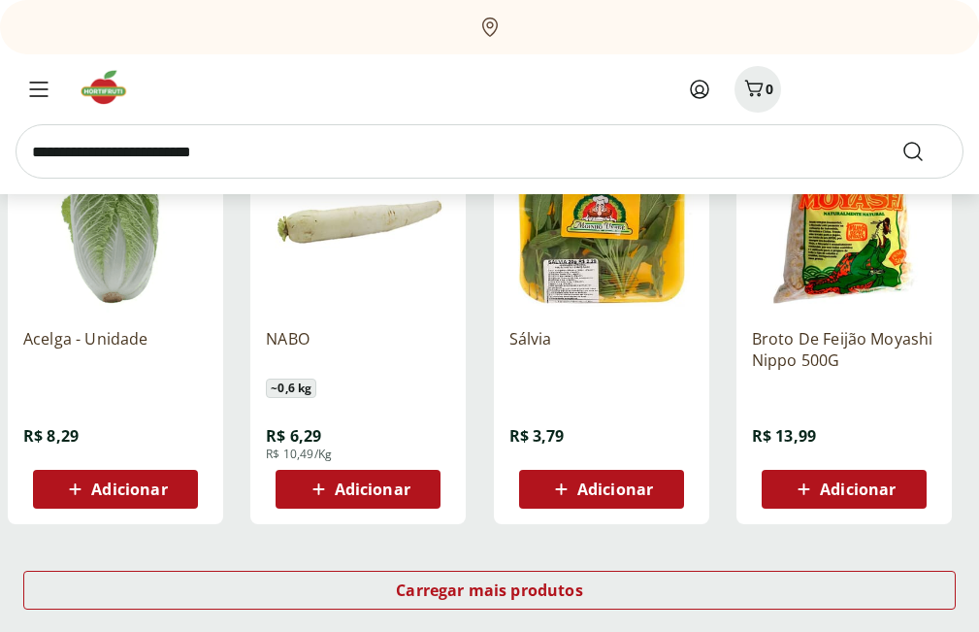
scroll to position [31545, 0]
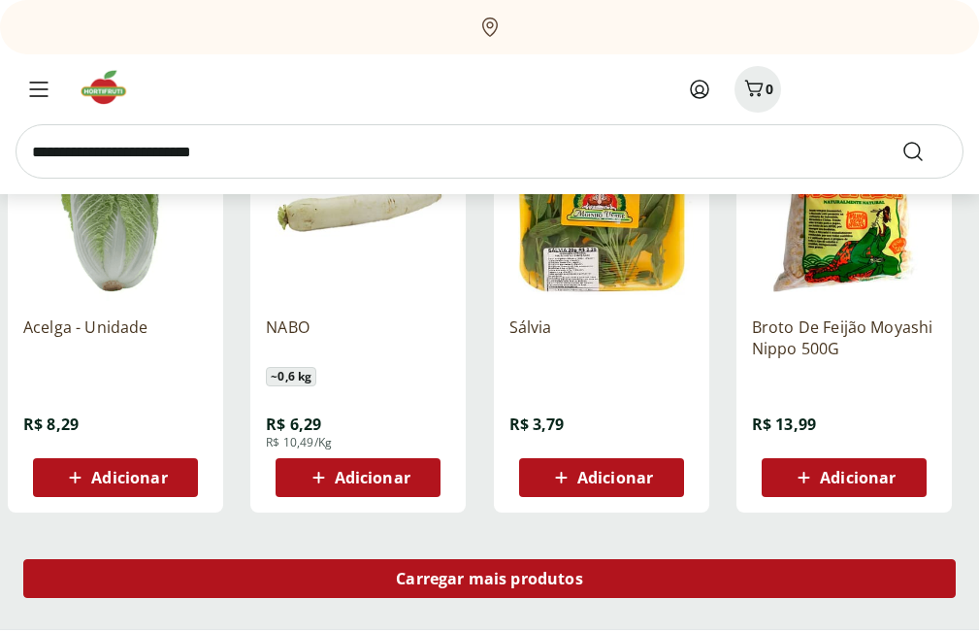
click at [588, 585] on div "Carregar mais produtos" at bounding box center [489, 578] width 933 height 39
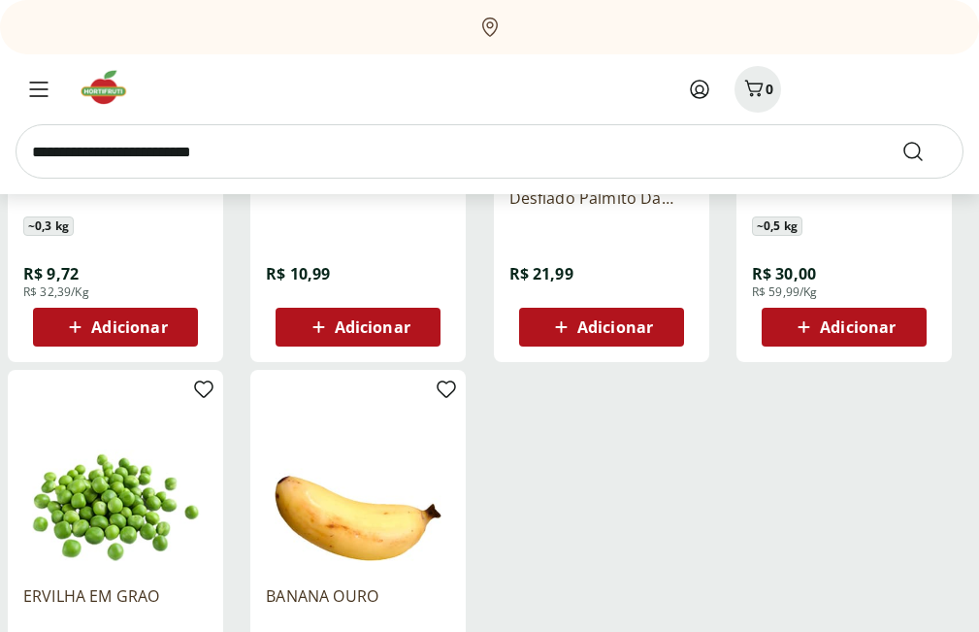
scroll to position [32710, 0]
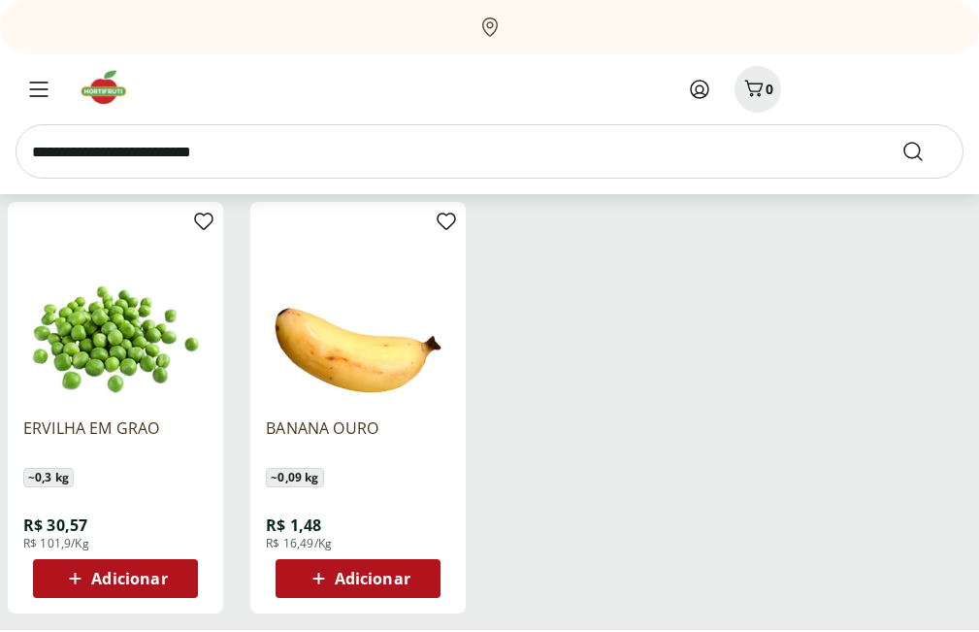
click at [83, 543] on span "R$ 101,9/Kg" at bounding box center [56, 544] width 66 height 16
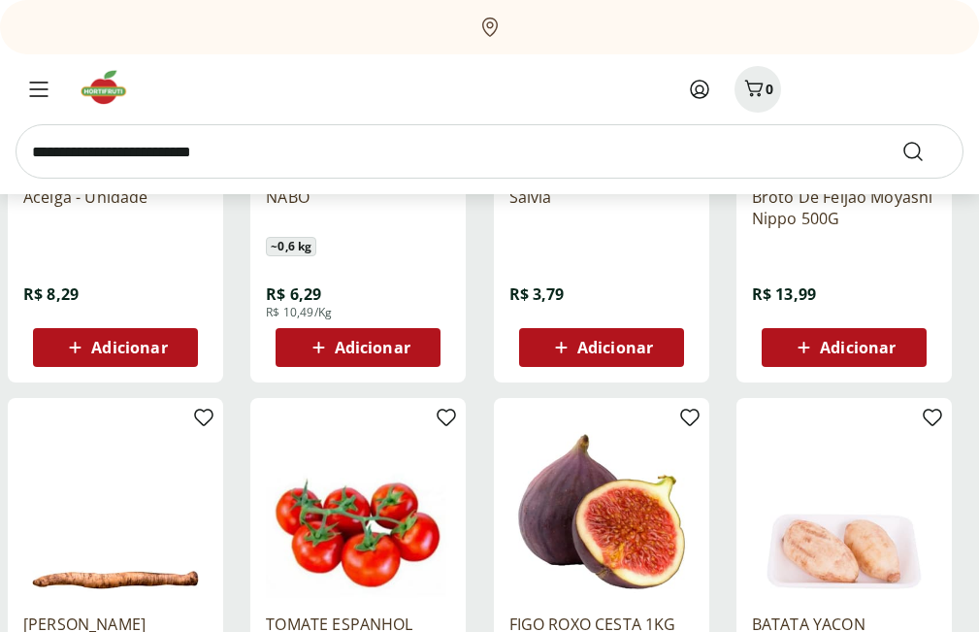
scroll to position [31642, 0]
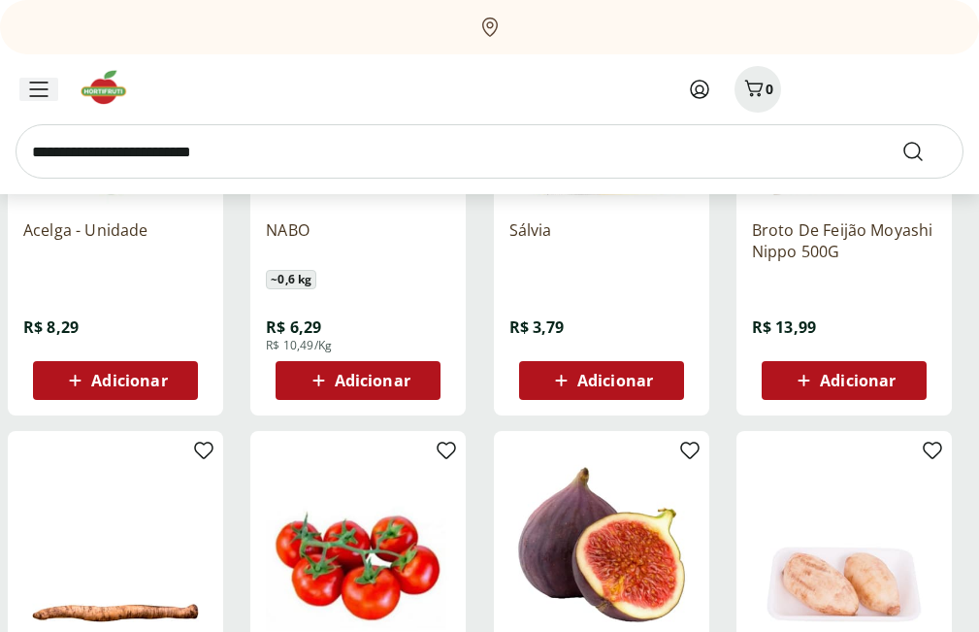
click at [24, 95] on div "Menu" at bounding box center [38, 89] width 39 height 23
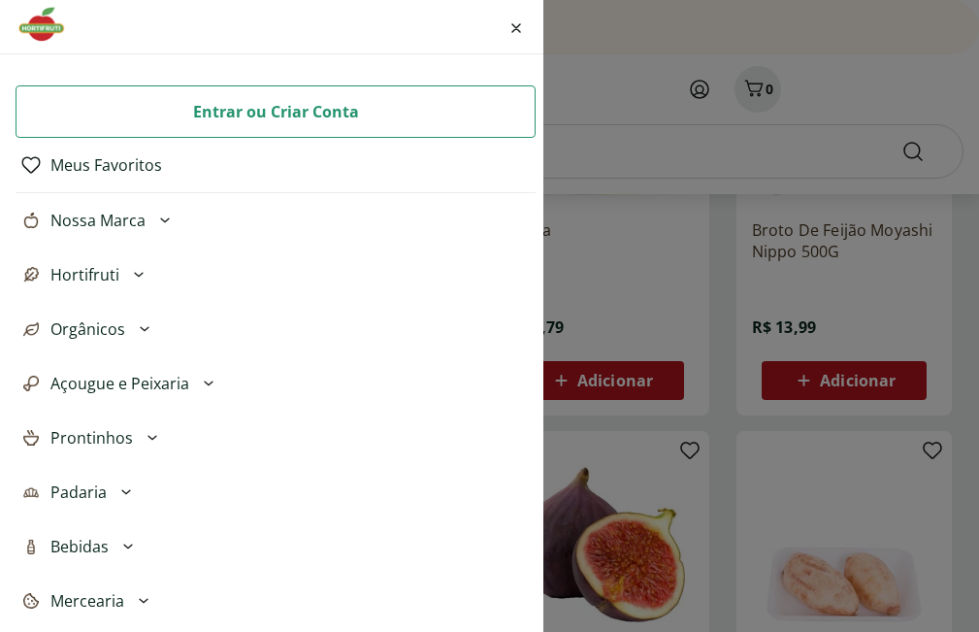
click at [588, 280] on div "Entrar ou Criar Conta Meus Favoritos Nossa Marca Açougue & Peixaria Congelados …" at bounding box center [489, 316] width 979 height 632
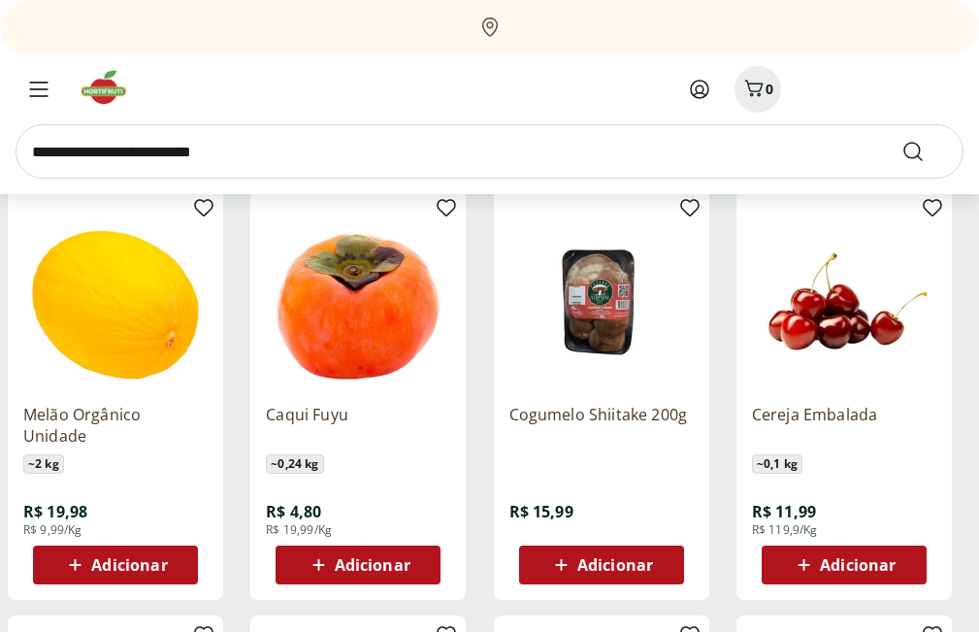
scroll to position [7365, 0]
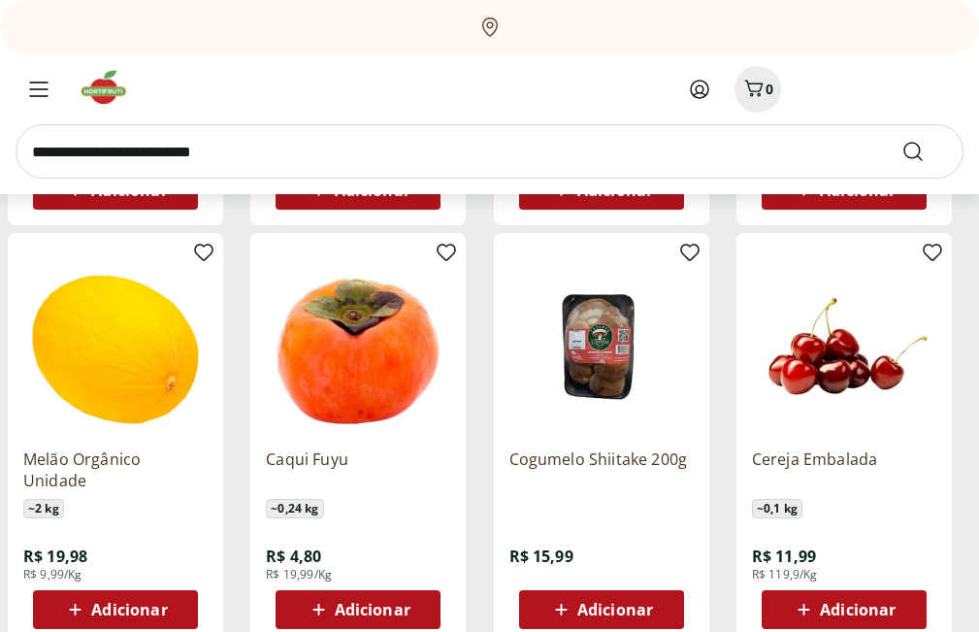
click at [804, 570] on span "R$ 119,9/Kg" at bounding box center [785, 575] width 66 height 16
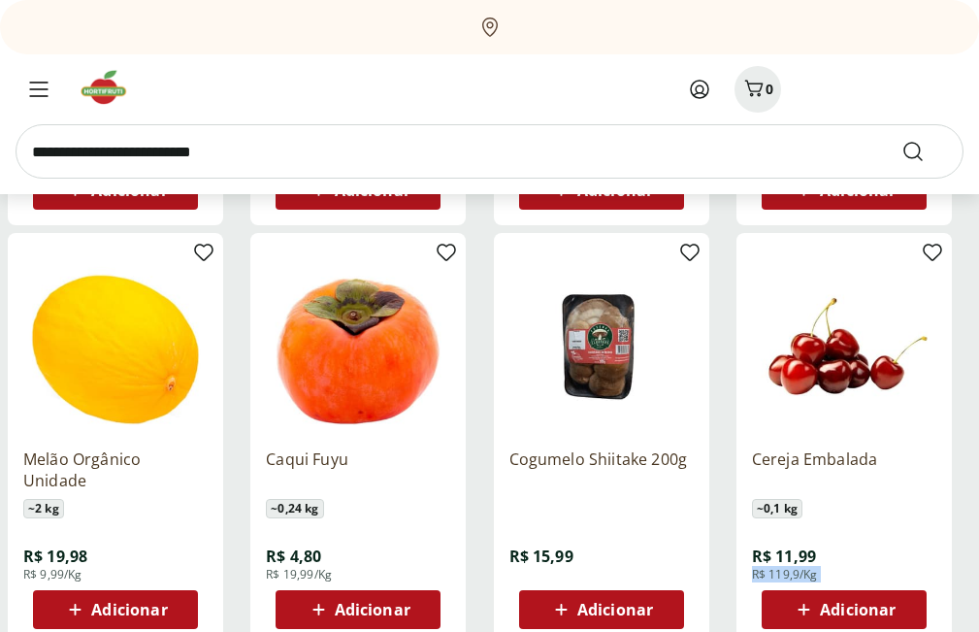
click at [804, 570] on span "R$ 119,9/Kg" at bounding box center [785, 575] width 66 height 16
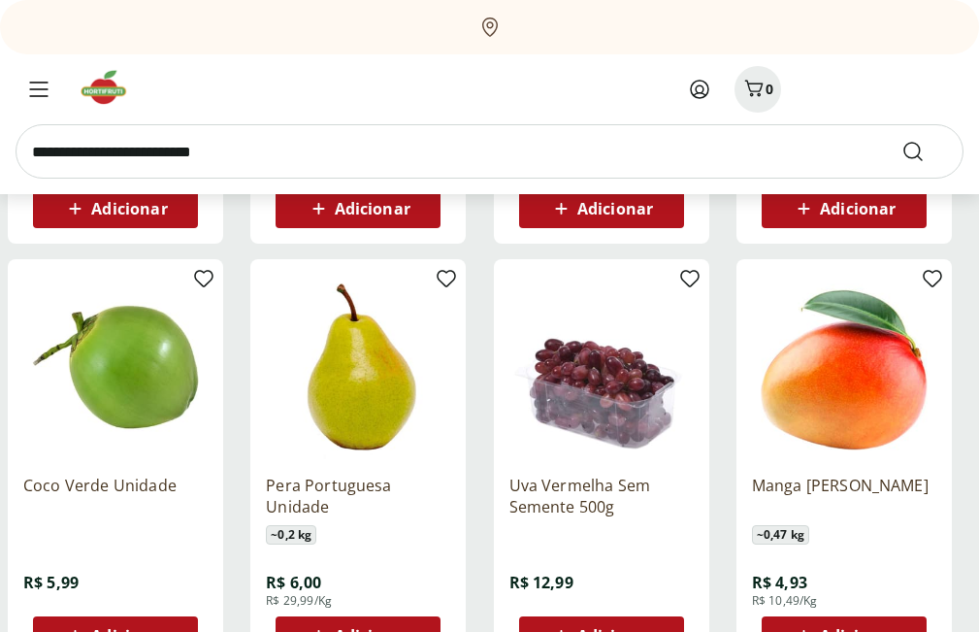
scroll to position [5230, 0]
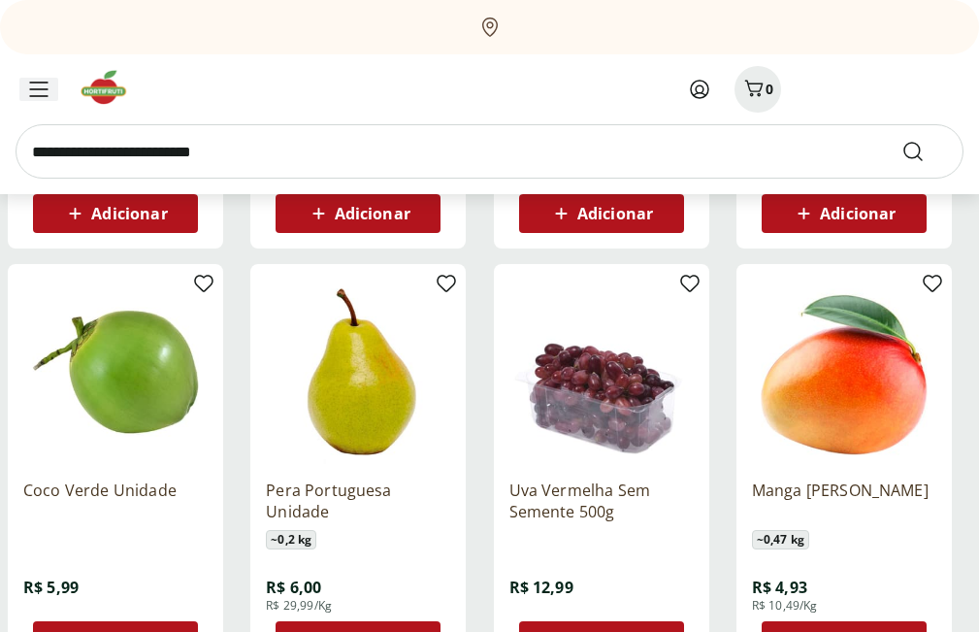
click at [23, 105] on button "Menu" at bounding box center [39, 89] width 47 height 47
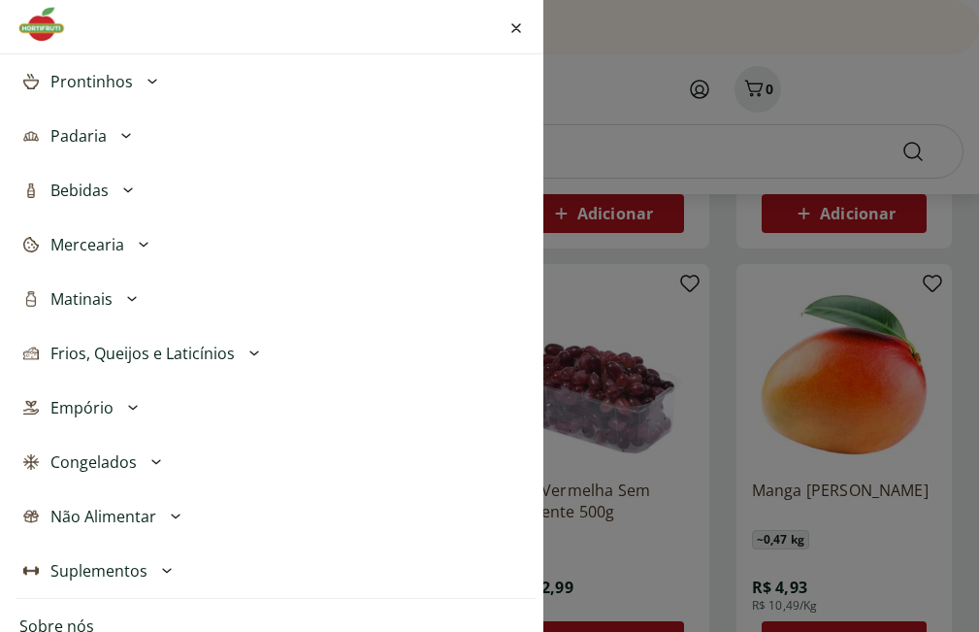
scroll to position [388, 0]
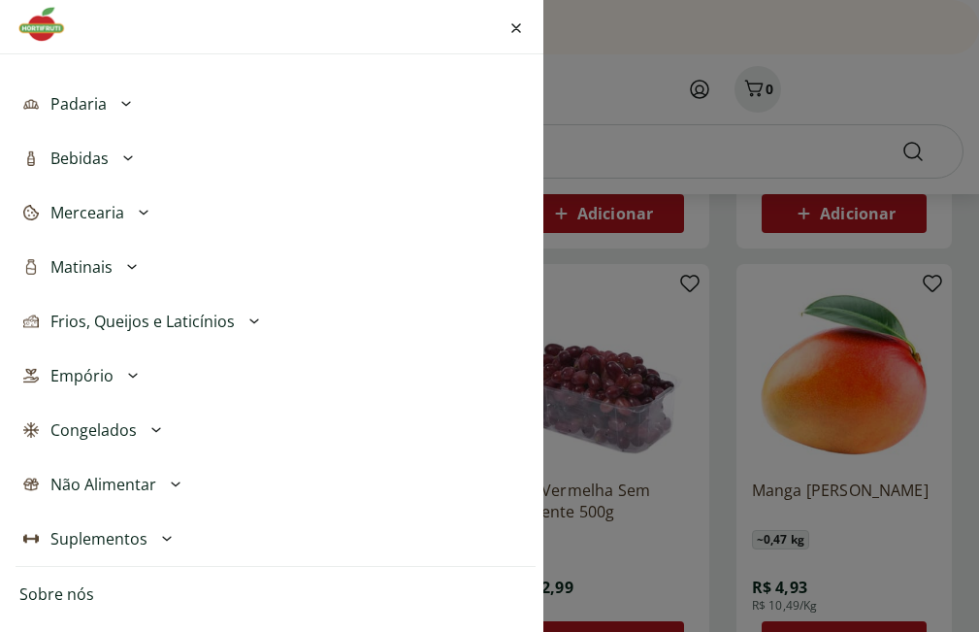
click at [127, 437] on span "Congelados" at bounding box center [93, 429] width 86 height 23
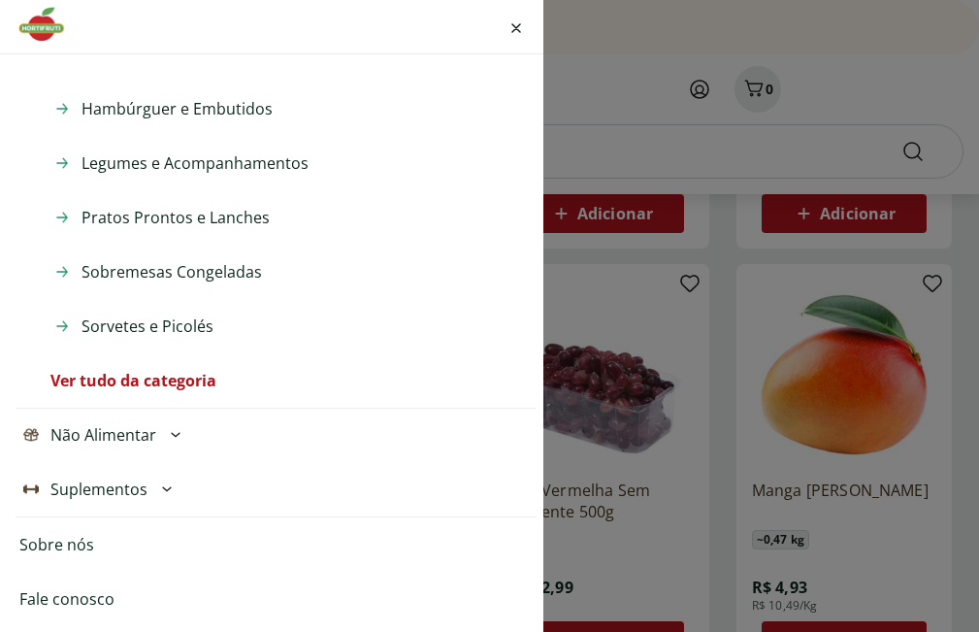
scroll to position [874, 0]
click at [124, 380] on link "Ver tudo da categoria" at bounding box center [133, 379] width 166 height 23
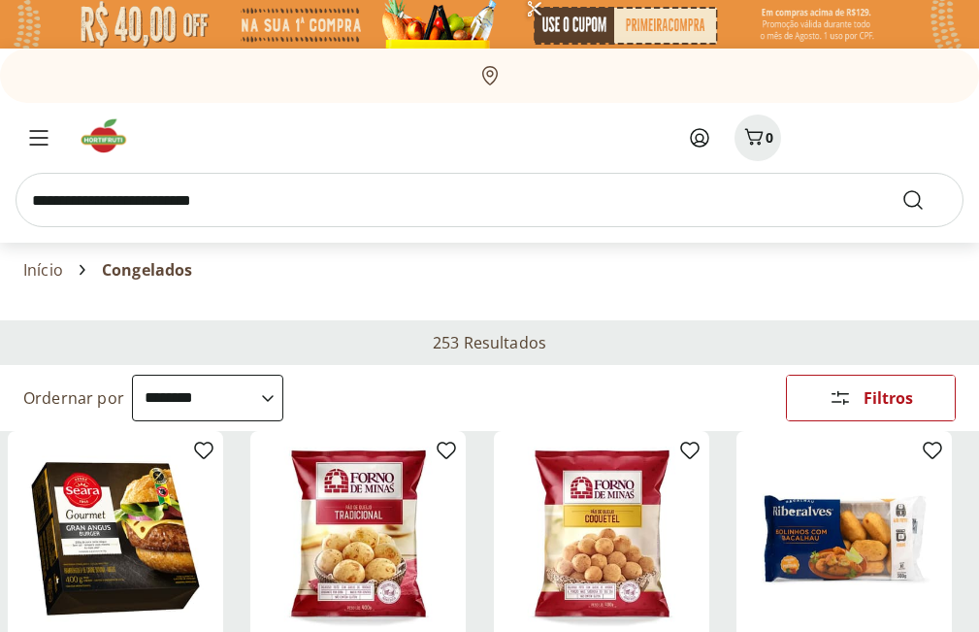
click at [275, 405] on select "**********" at bounding box center [207, 398] width 151 height 47
click at [132, 375] on select "**********" at bounding box center [207, 398] width 151 height 47
select select "**********"
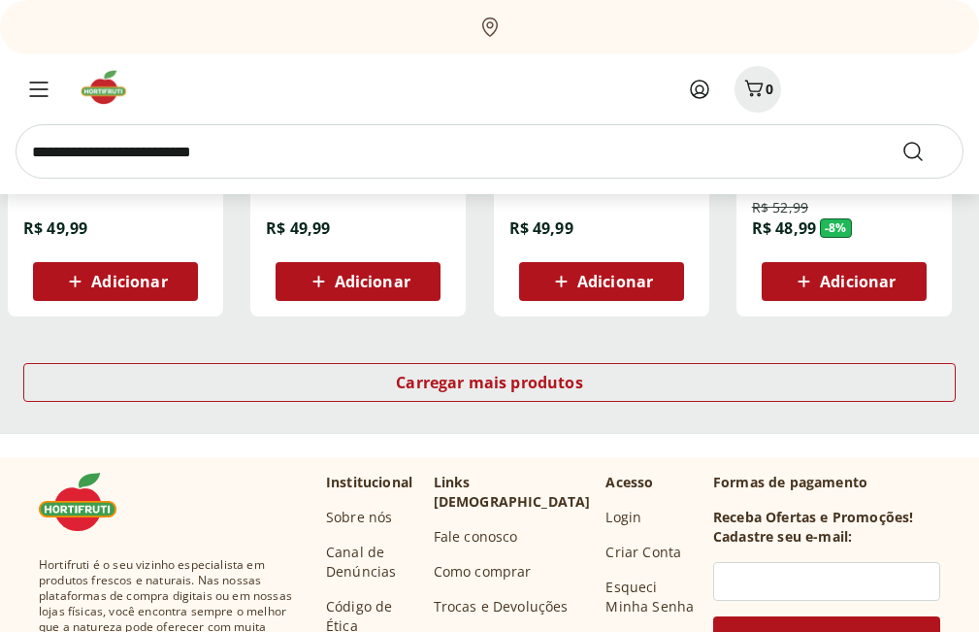
scroll to position [1359, 0]
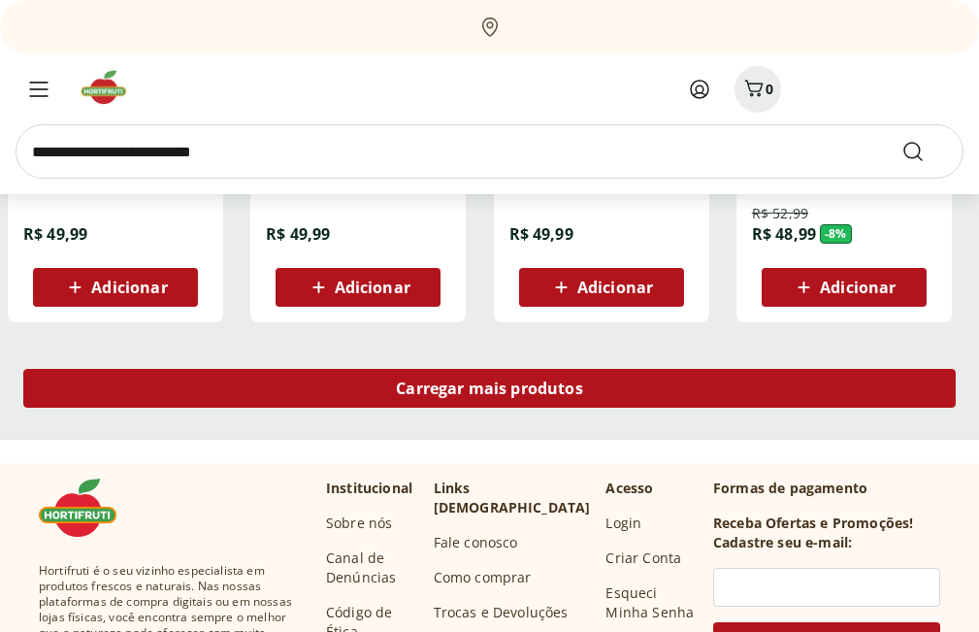
click at [420, 410] on link "Carregar mais produtos" at bounding box center [489, 392] width 933 height 47
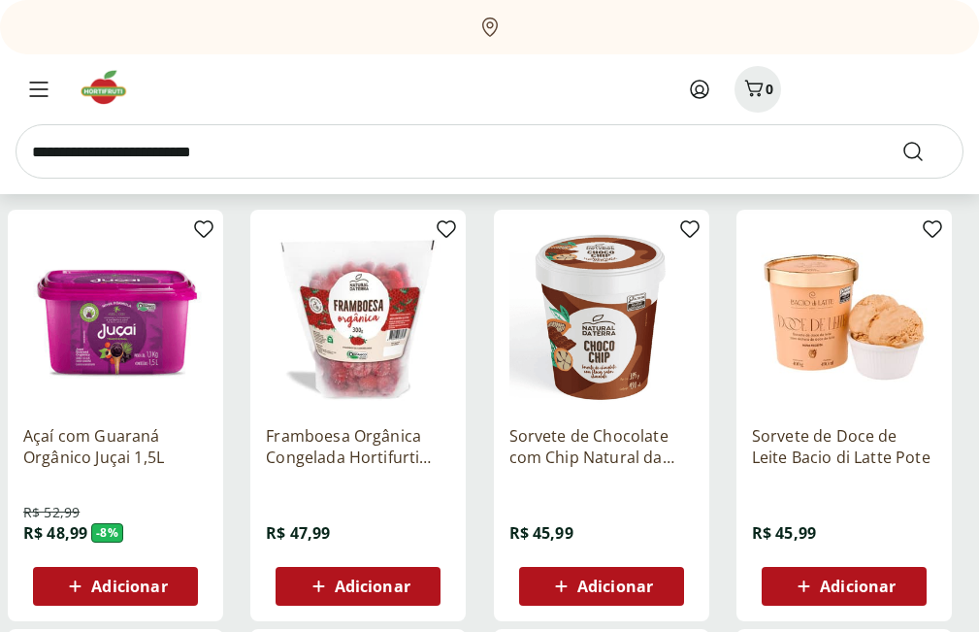
scroll to position [1456, 0]
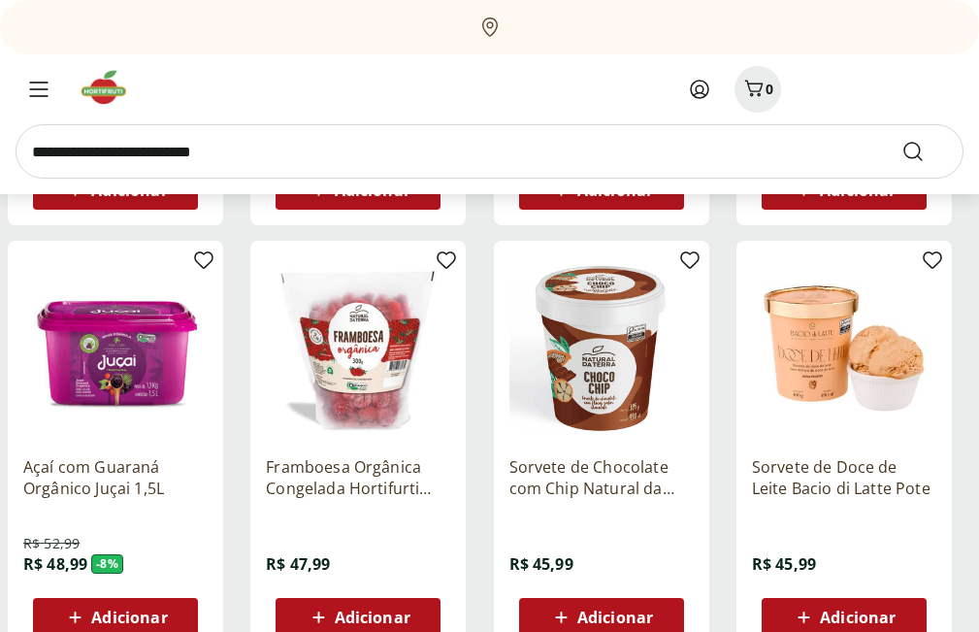
click at [316, 564] on span "R$ 47,99" at bounding box center [298, 563] width 64 height 21
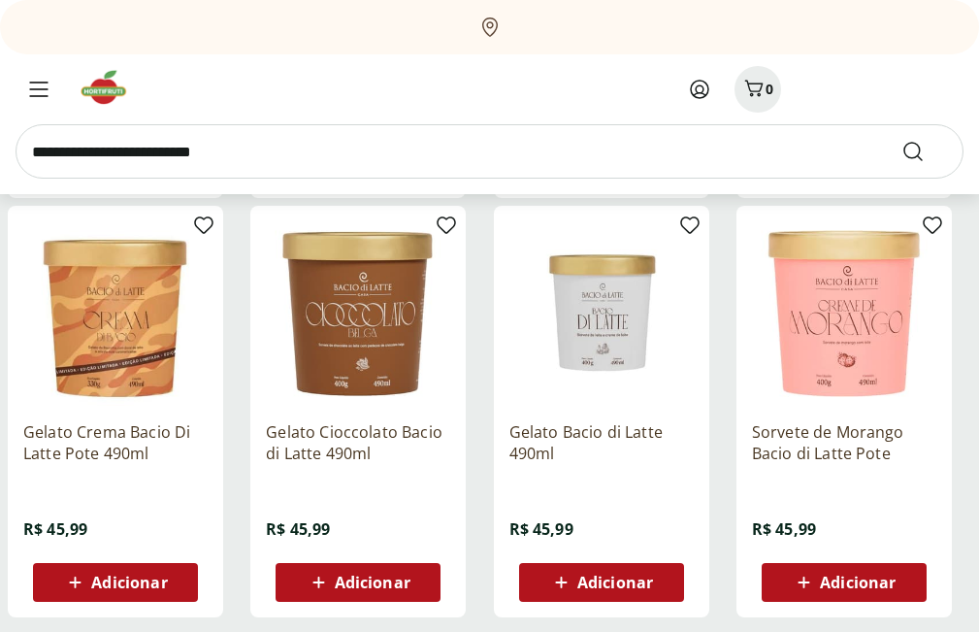
scroll to position [2427, 0]
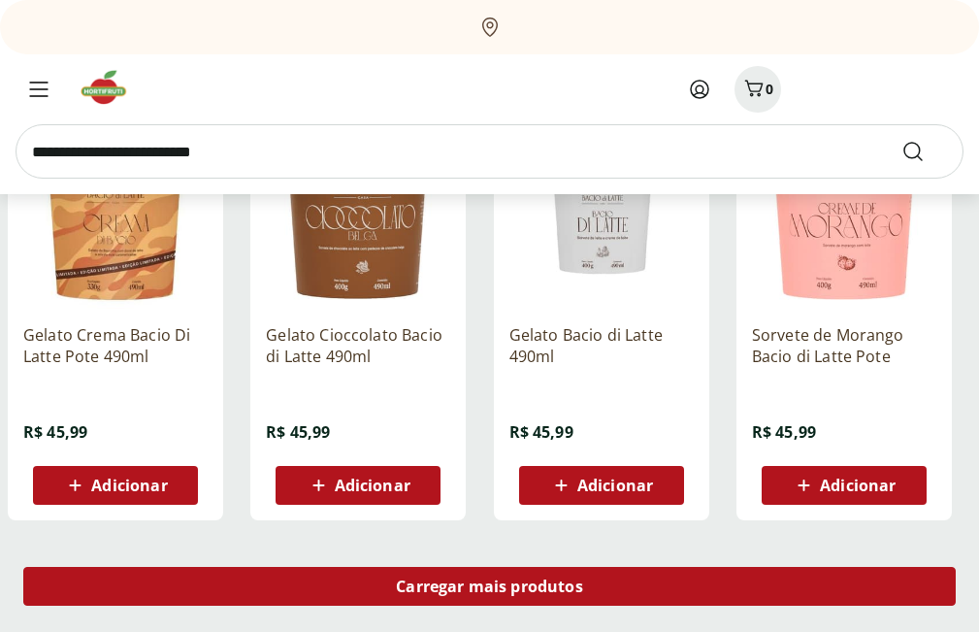
click at [370, 595] on div "Carregar mais produtos" at bounding box center [489, 586] width 933 height 39
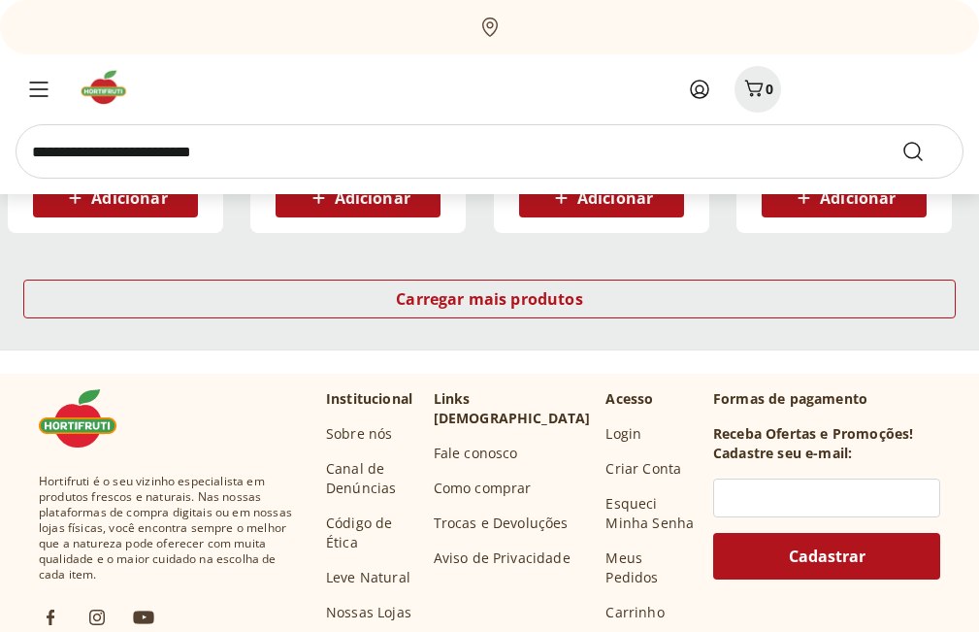
scroll to position [3785, 0]
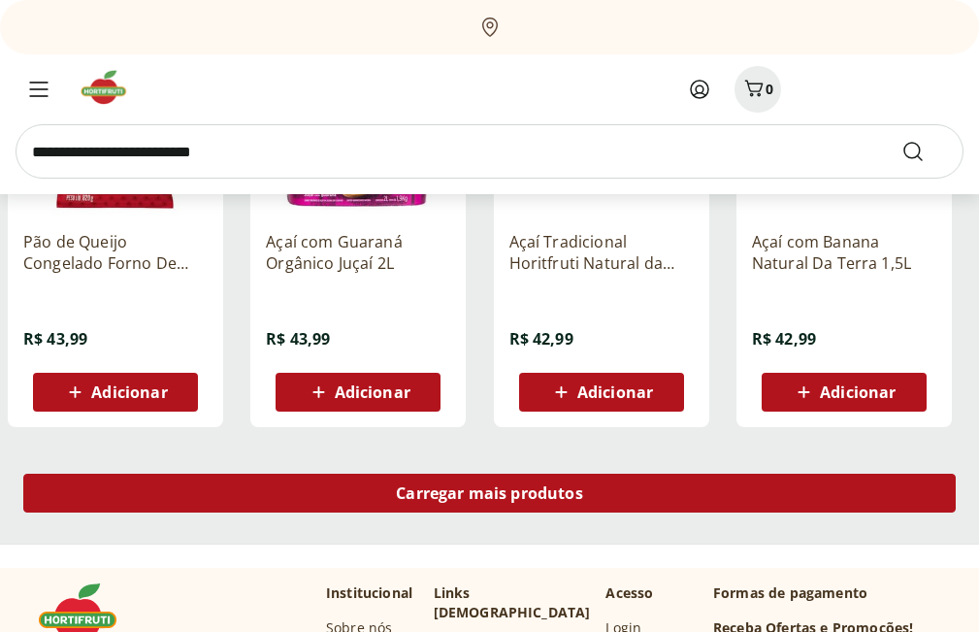
click at [355, 486] on div "Carregar mais produtos" at bounding box center [489, 493] width 933 height 39
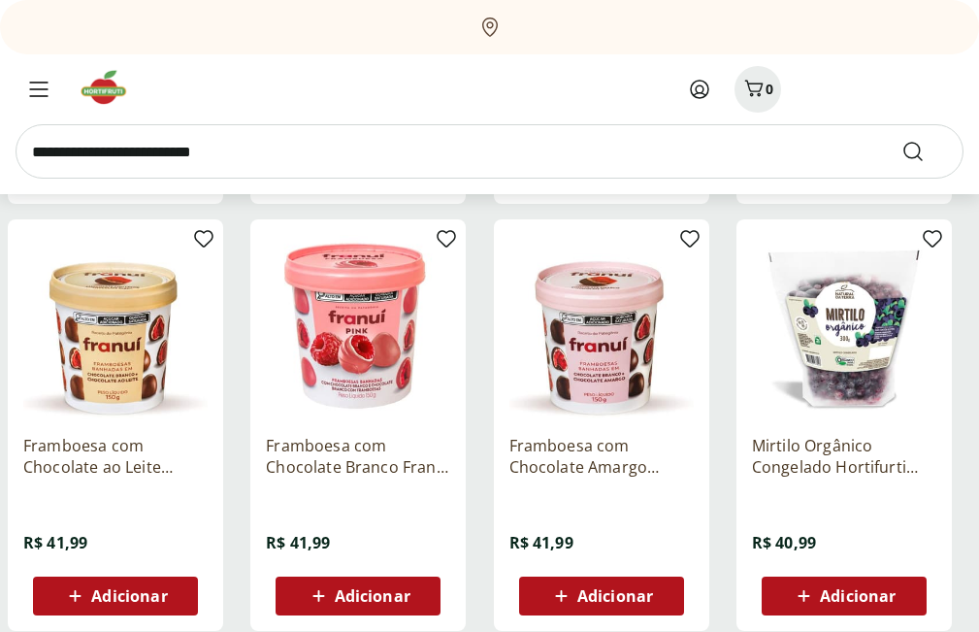
scroll to position [3980, 0]
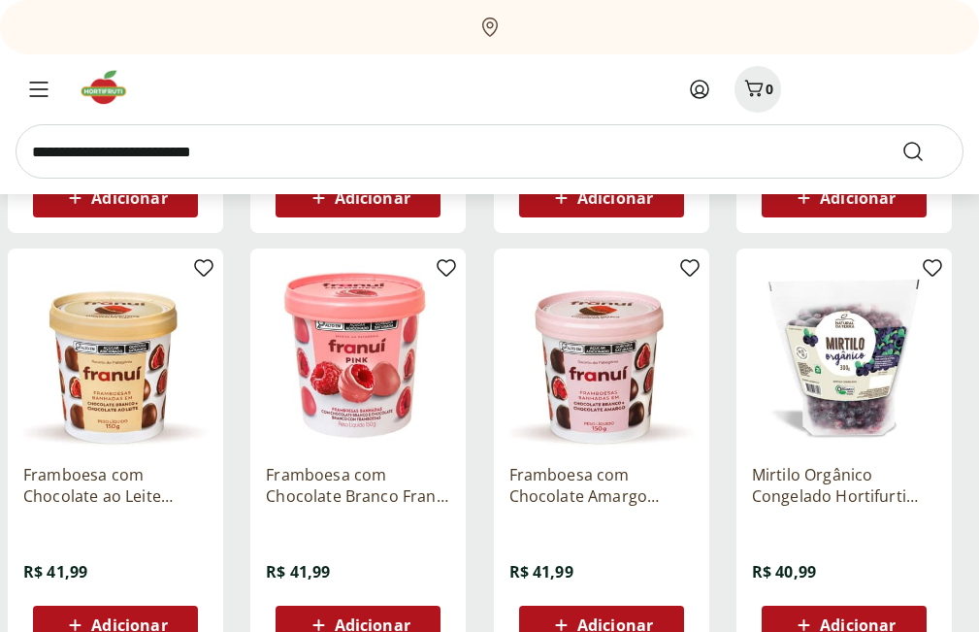
click at [350, 377] on img at bounding box center [358, 356] width 184 height 184
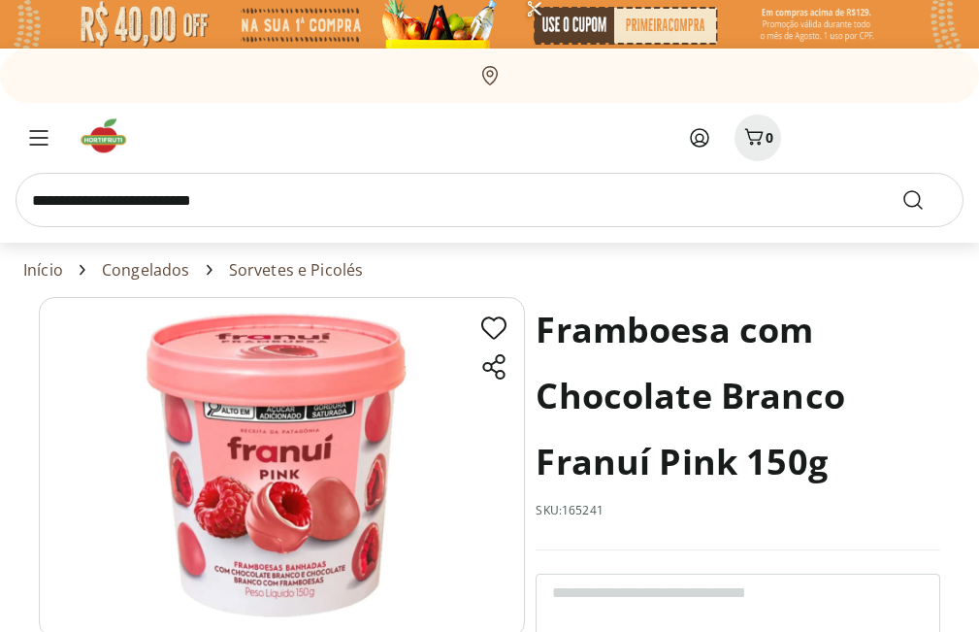
click at [763, 472] on h1 "Framboesa com Chocolate Branco Franuí Pink 150g" at bounding box center [738, 396] width 405 height 198
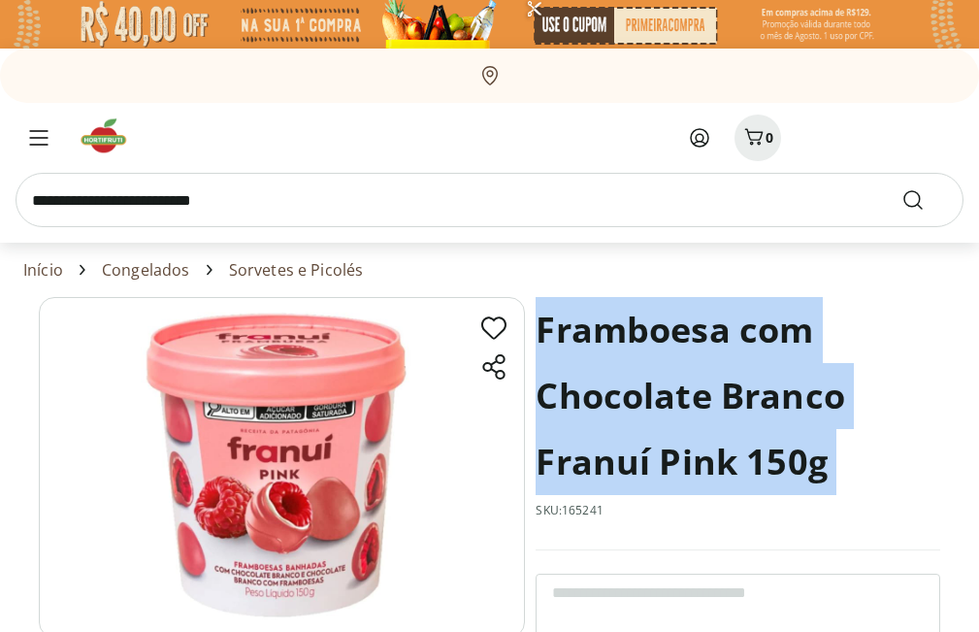
click at [763, 472] on h1 "Framboesa com Chocolate Branco Franuí Pink 150g" at bounding box center [738, 396] width 405 height 198
click at [723, 472] on h1 "Framboesa com Chocolate Branco Franuí Pink 150g" at bounding box center [738, 396] width 405 height 198
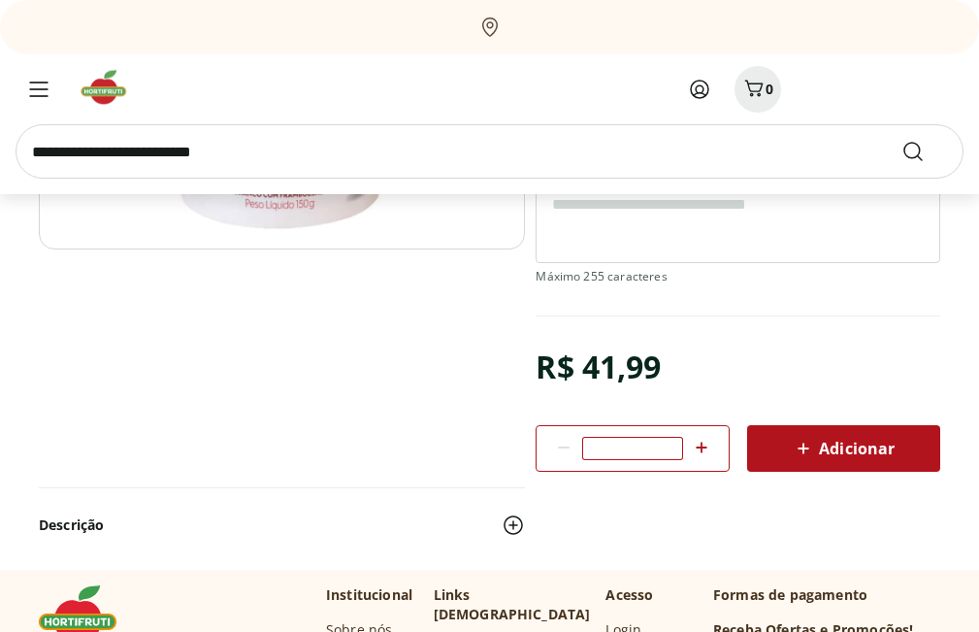
scroll to position [291, 0]
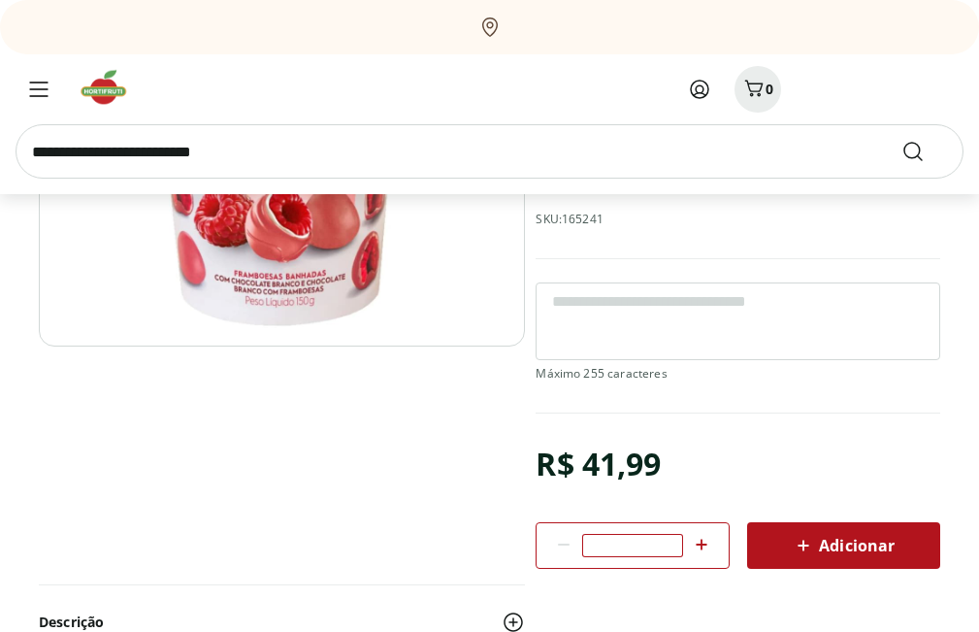
click at [606, 452] on div "R$ 41,99" at bounding box center [598, 464] width 125 height 54
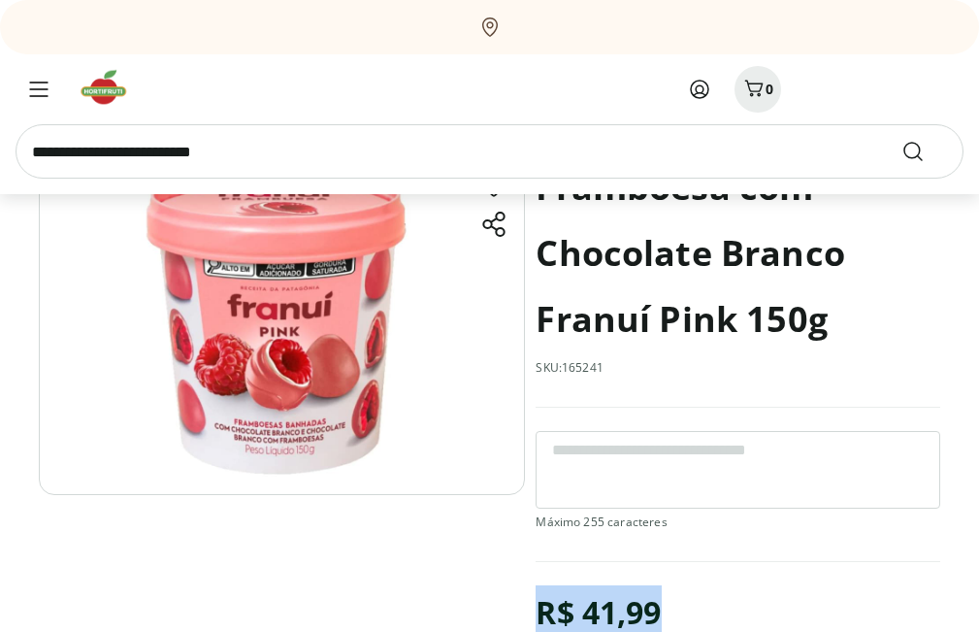
scroll to position [97, 0]
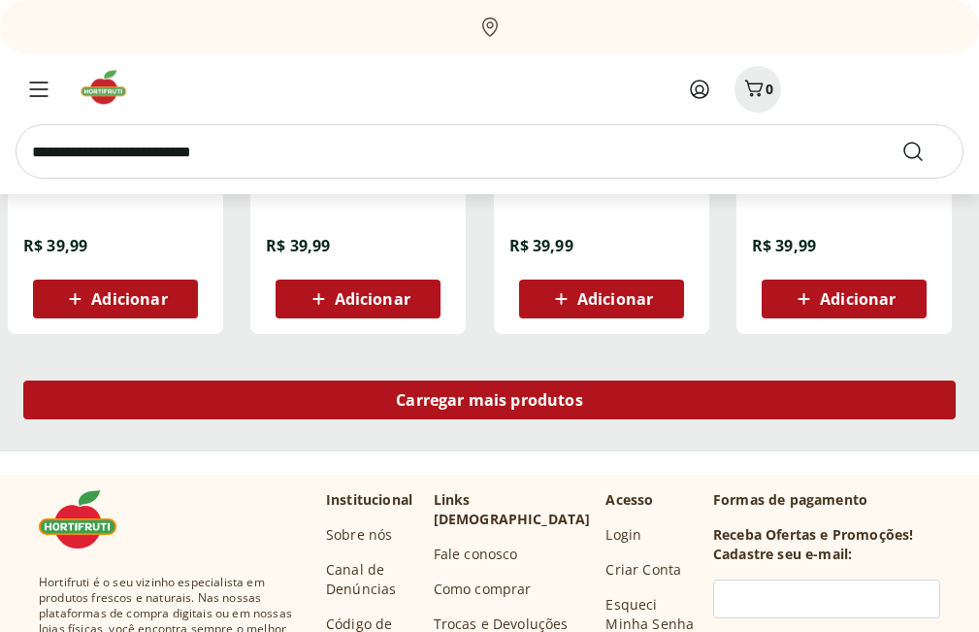
click at [405, 399] on span "Carregar mais produtos" at bounding box center [489, 400] width 187 height 16
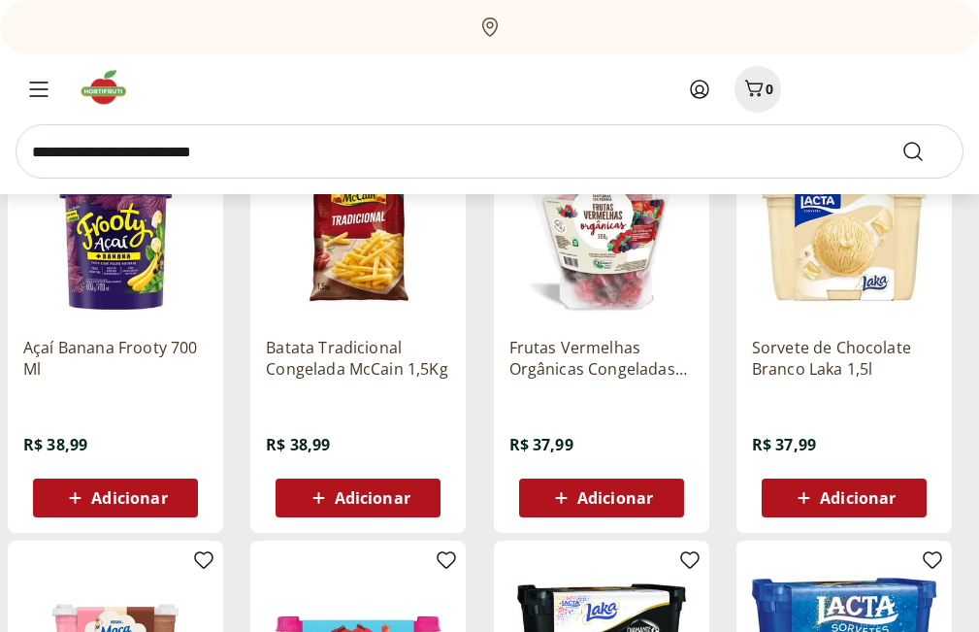
scroll to position [5338, 0]
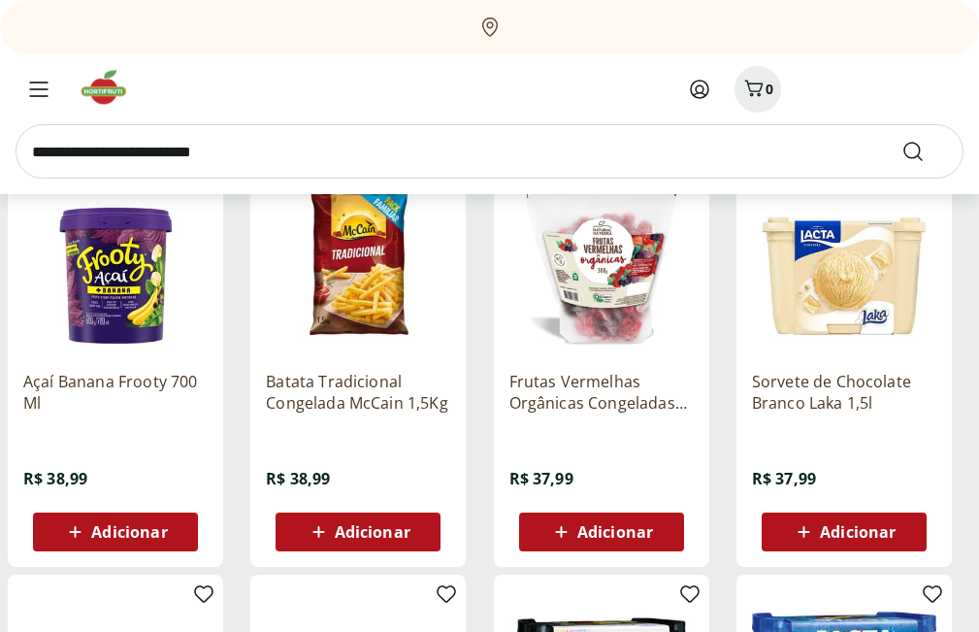
click at [568, 374] on p "Frutas Vermelhas Orgânicas Congeladas Hortifurti Natural da Terra 300g" at bounding box center [602, 392] width 184 height 43
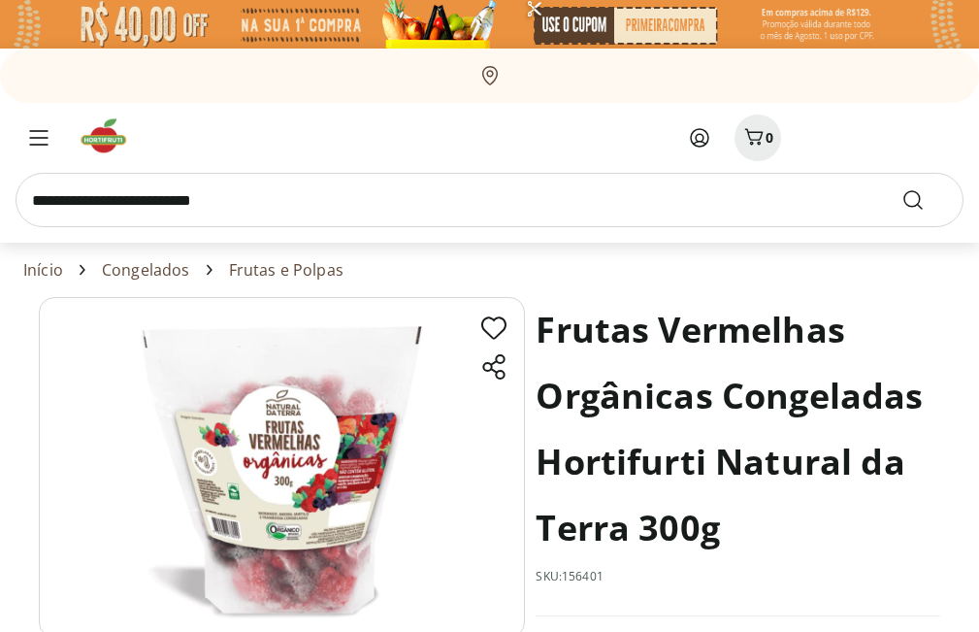
click at [695, 509] on h1 "Frutas Vermelhas Orgânicas Congeladas Hortifurti Natural da Terra 300g" at bounding box center [738, 429] width 405 height 264
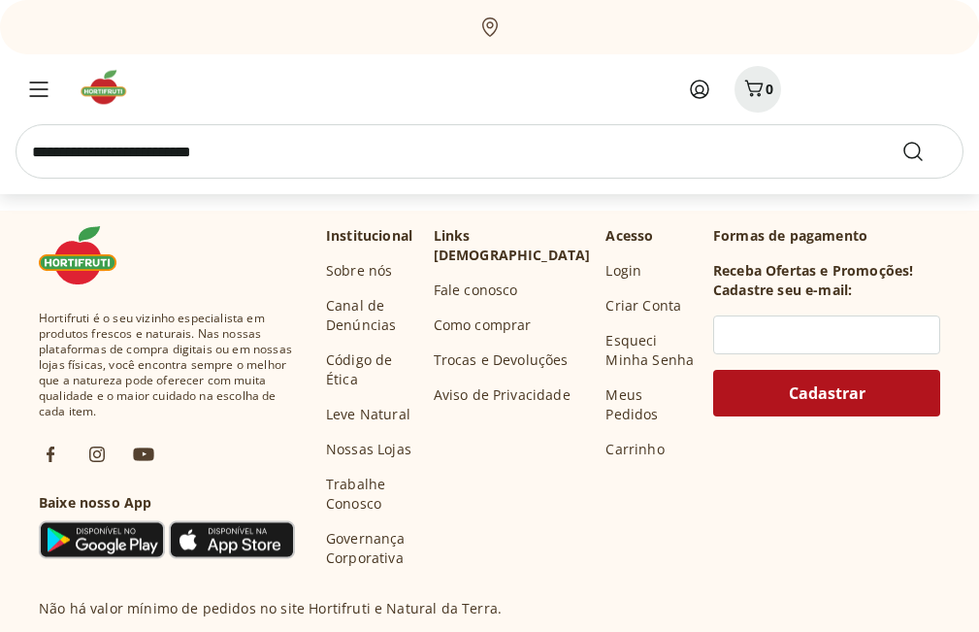
scroll to position [6503, 0]
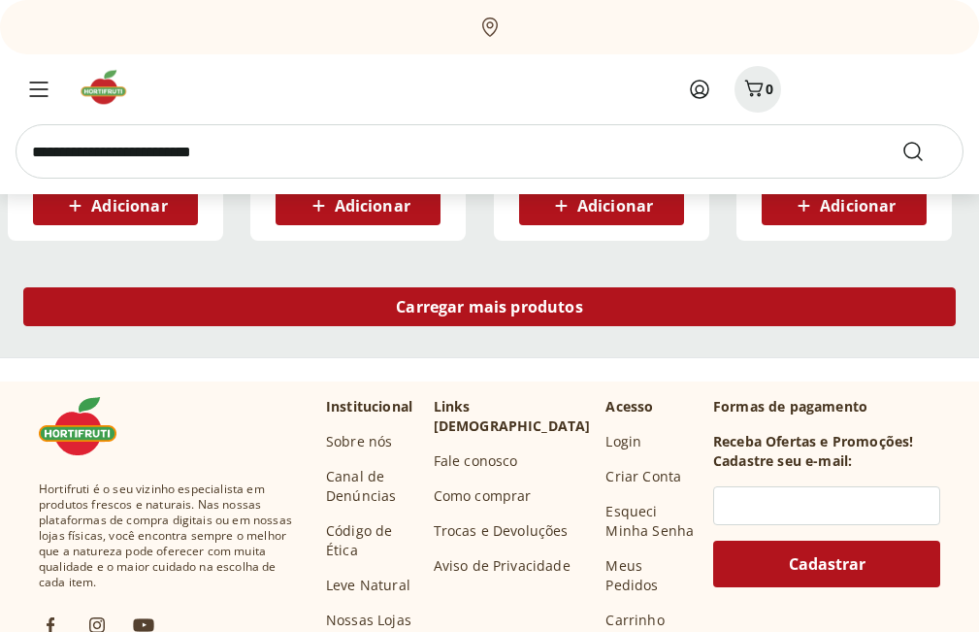
click at [376, 327] on link "Carregar mais produtos" at bounding box center [489, 310] width 933 height 47
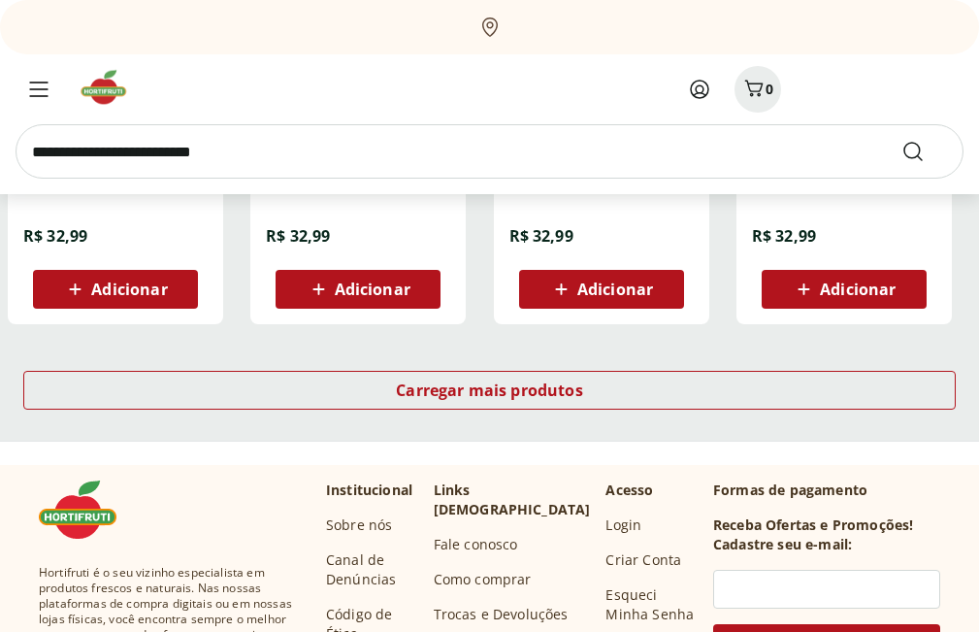
scroll to position [7668, 0]
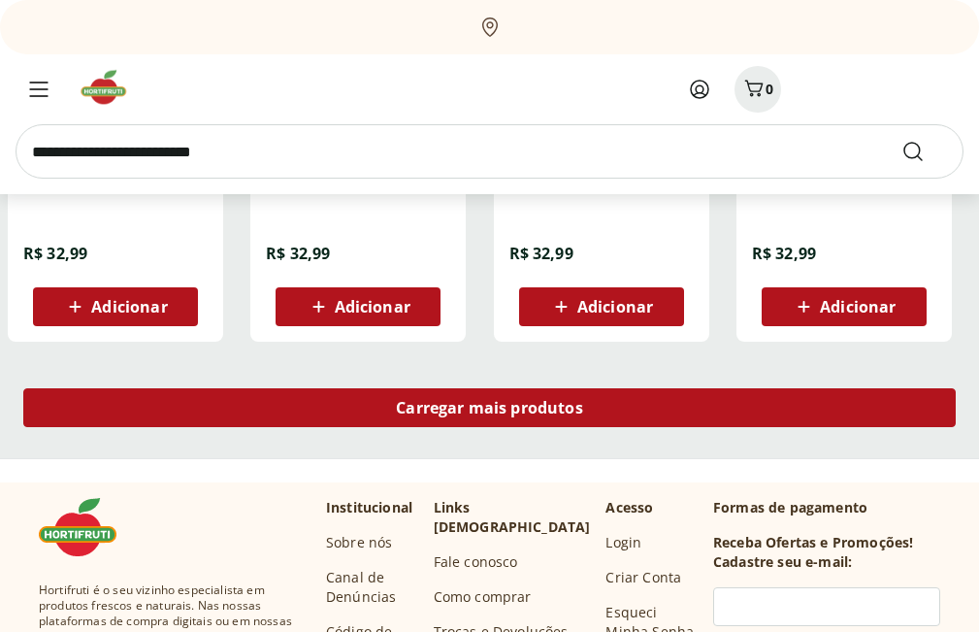
click at [418, 395] on div "Carregar mais produtos" at bounding box center [489, 407] width 933 height 39
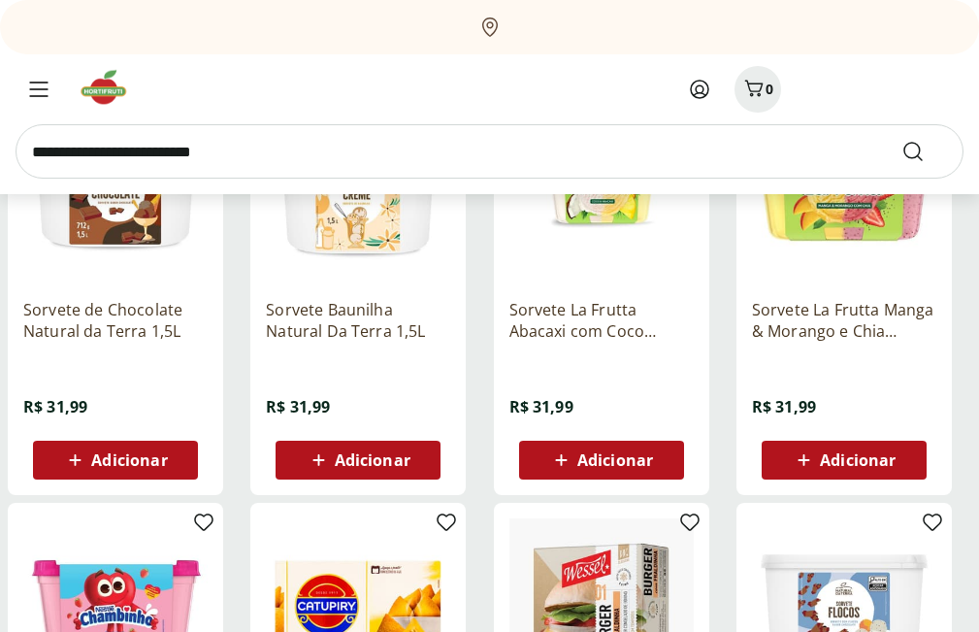
scroll to position [8056, 0]
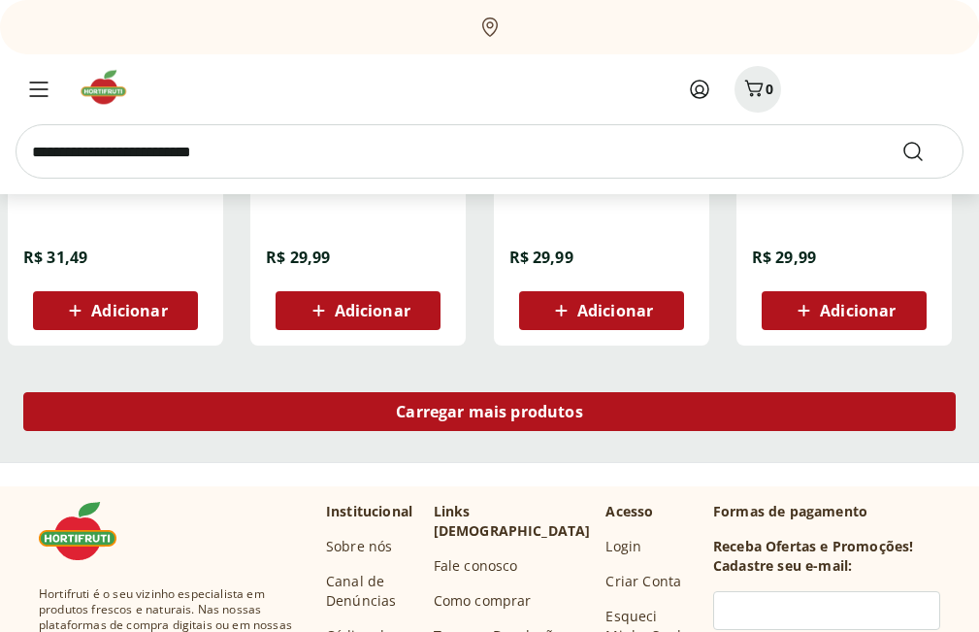
click at [418, 413] on span "Carregar mais produtos" at bounding box center [489, 412] width 187 height 16
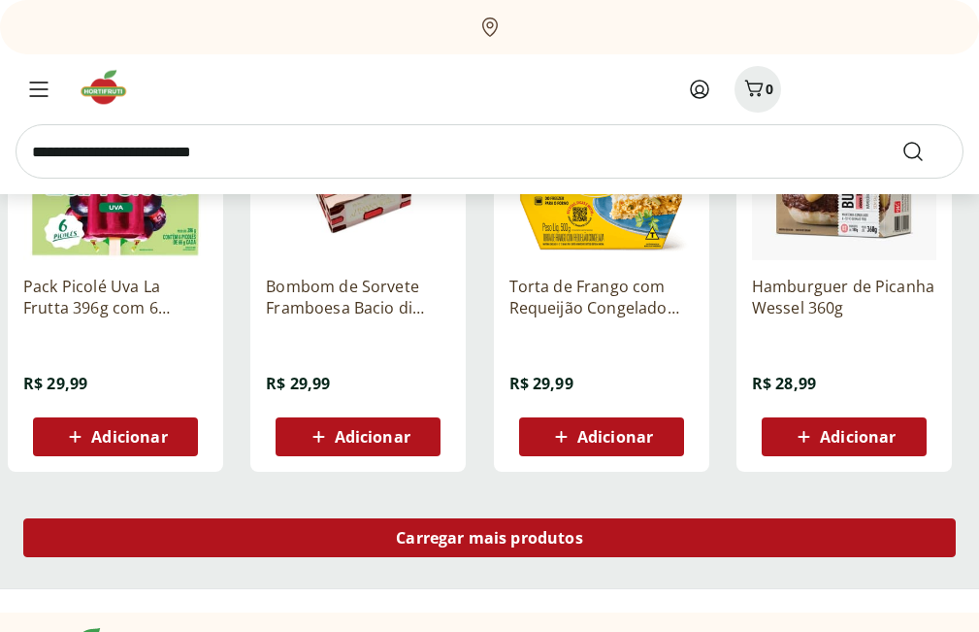
scroll to position [10094, 0]
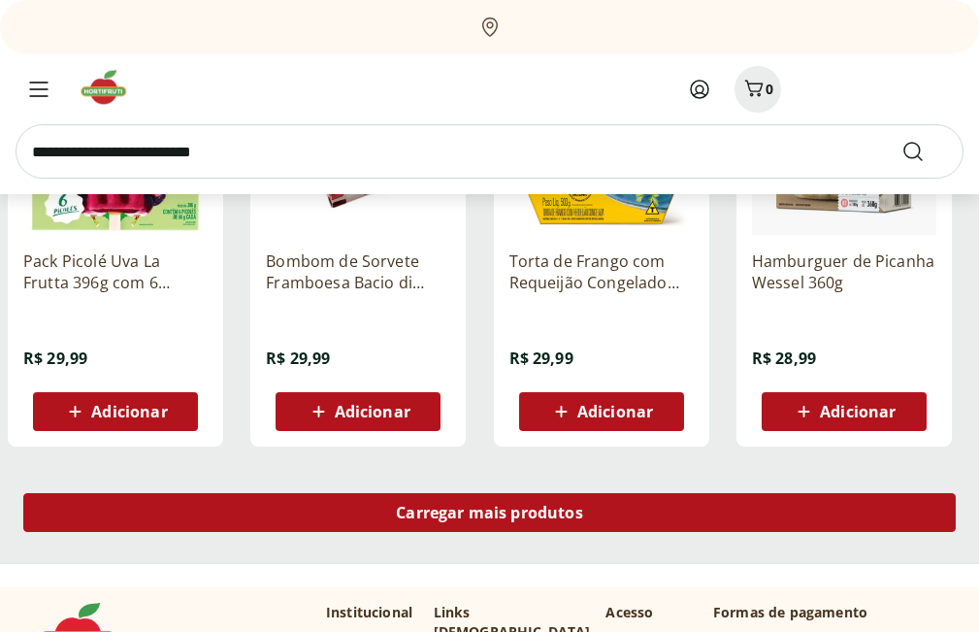
drag, startPoint x: 433, startPoint y: 511, endPoint x: 418, endPoint y: 452, distance: 60.0
click at [433, 511] on span "Carregar mais produtos" at bounding box center [489, 513] width 187 height 16
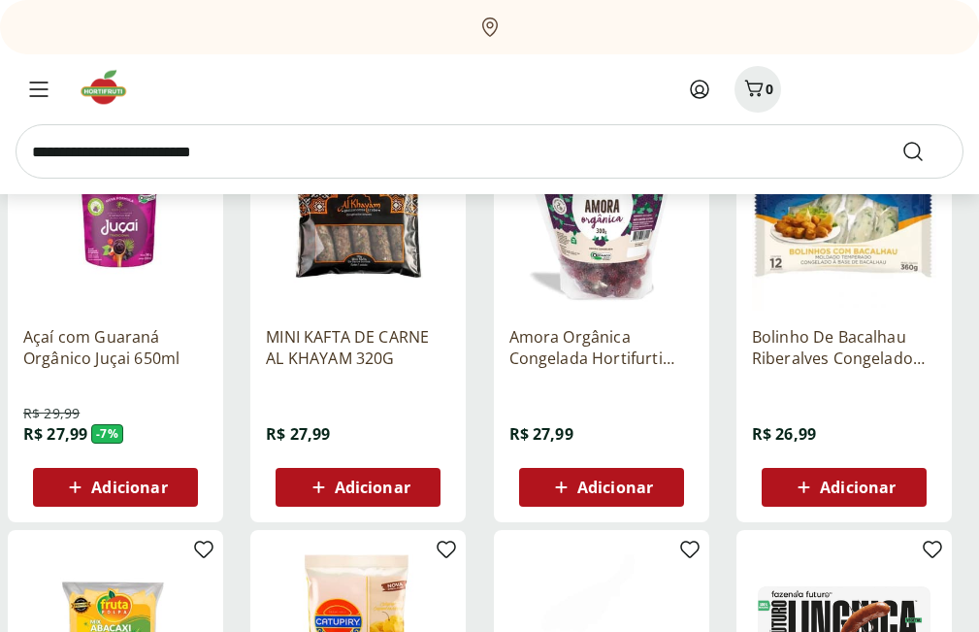
scroll to position [10871, 0]
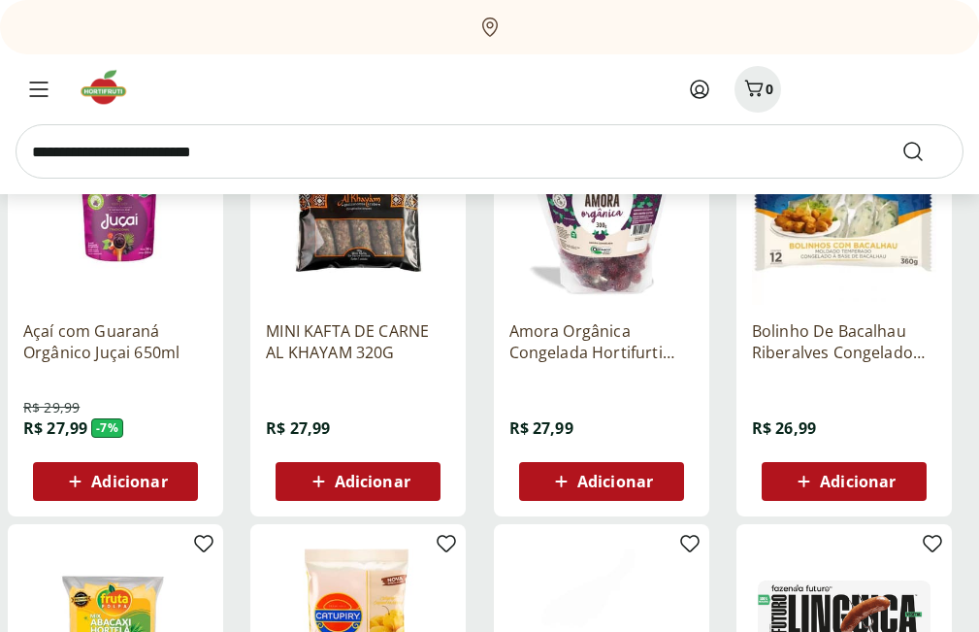
click at [513, 361] on p "Amora Orgânica Congelada Hortifurti Natural da Terra 300g" at bounding box center [602, 341] width 184 height 43
